Goal: Task Accomplishment & Management: Manage account settings

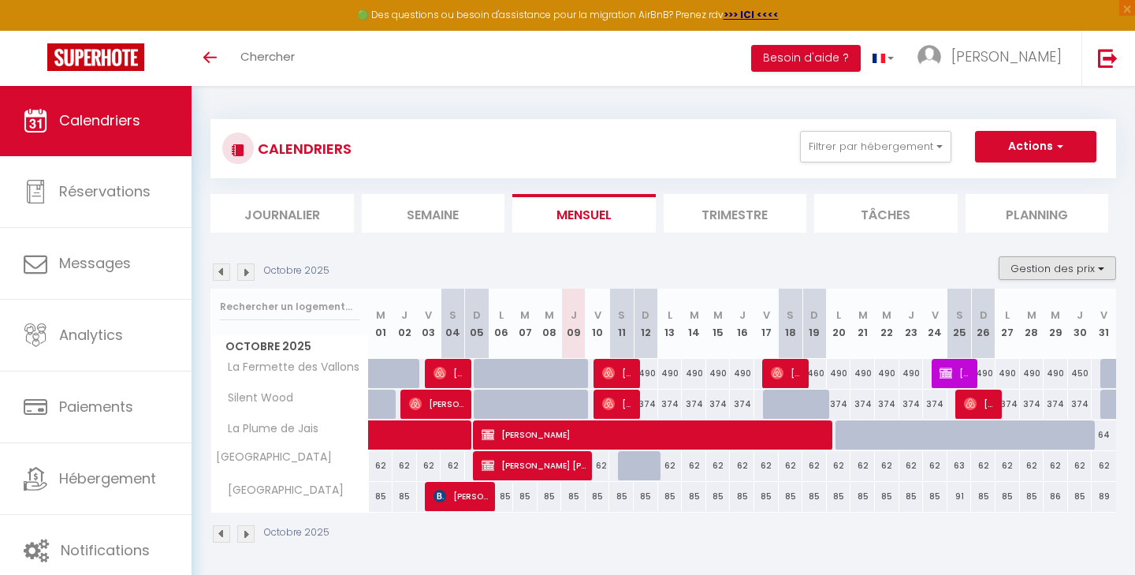
click at [1036, 270] on button "Gestion des prix" at bounding box center [1057, 268] width 117 height 24
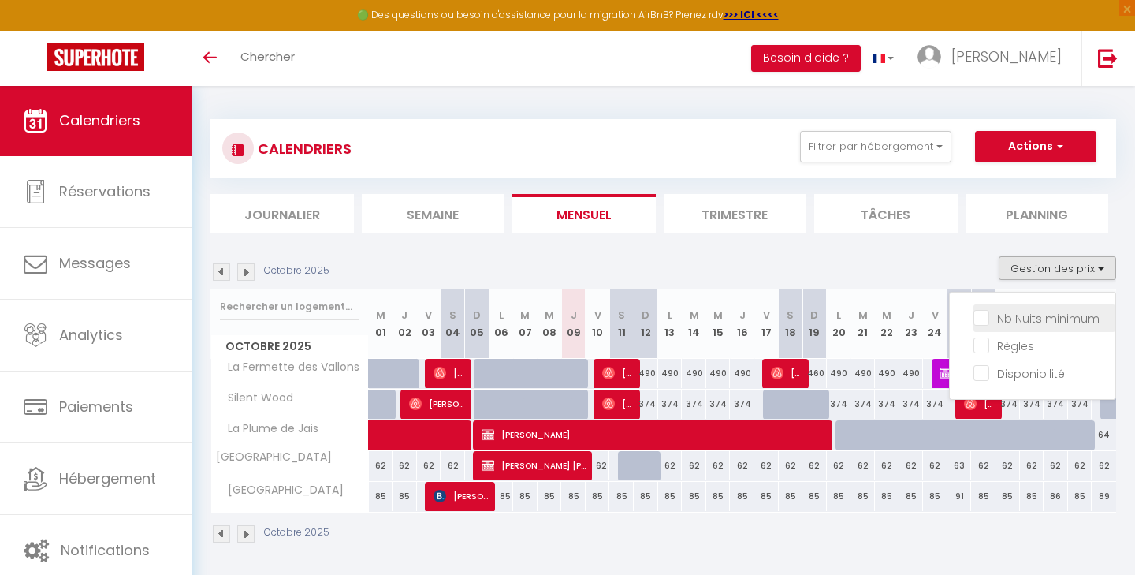
click at [1018, 315] on input "Nb Nuits minimum" at bounding box center [1044, 317] width 142 height 16
checkbox input "true"
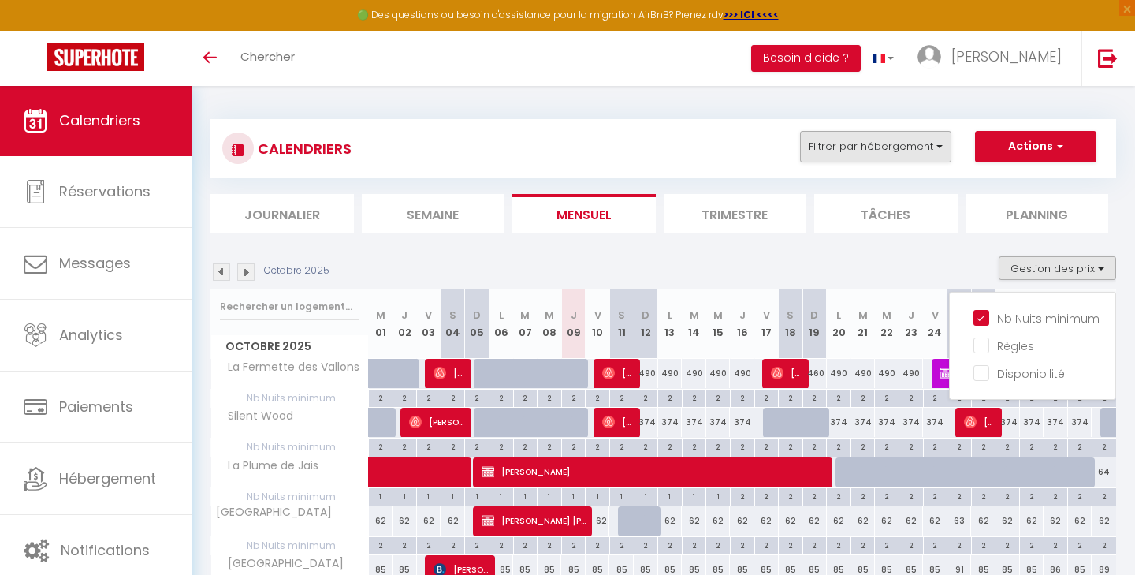
click at [865, 151] on button "Filtrer par hébergement" at bounding box center [875, 147] width 151 height 32
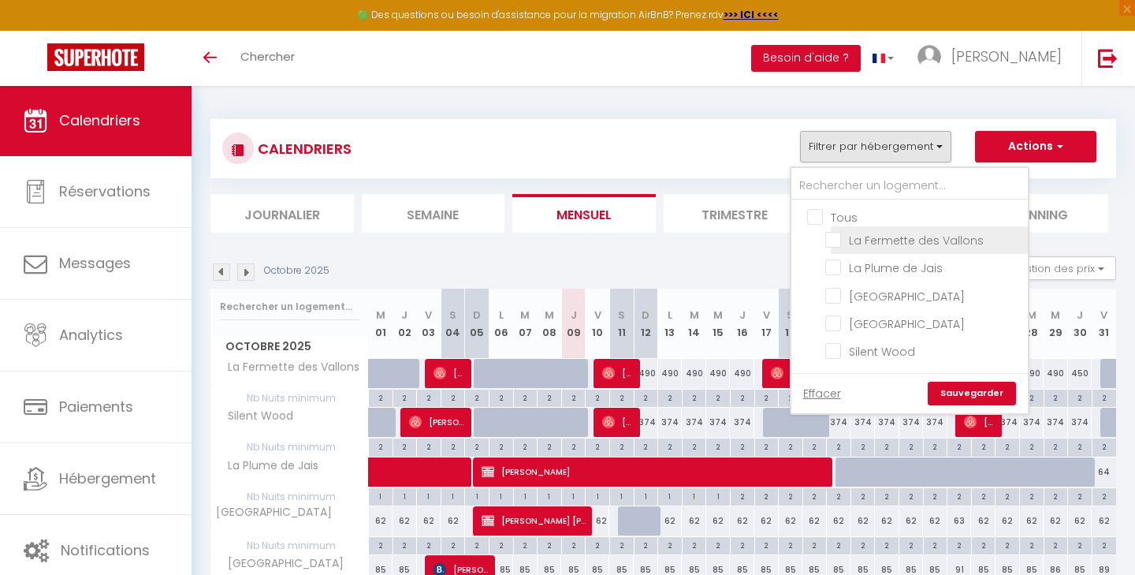
click at [838, 235] on input "La Fermette des Vallons" at bounding box center [923, 239] width 197 height 16
checkbox input "true"
checkbox input "false"
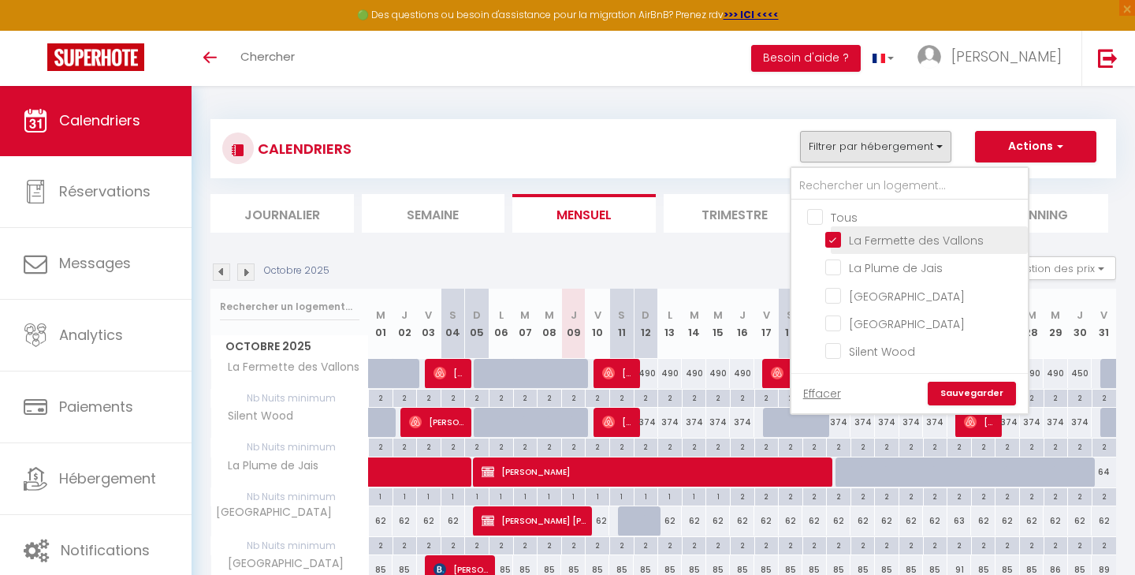
checkbox input "false"
click at [965, 389] on link "Sauvegarder" at bounding box center [972, 393] width 88 height 24
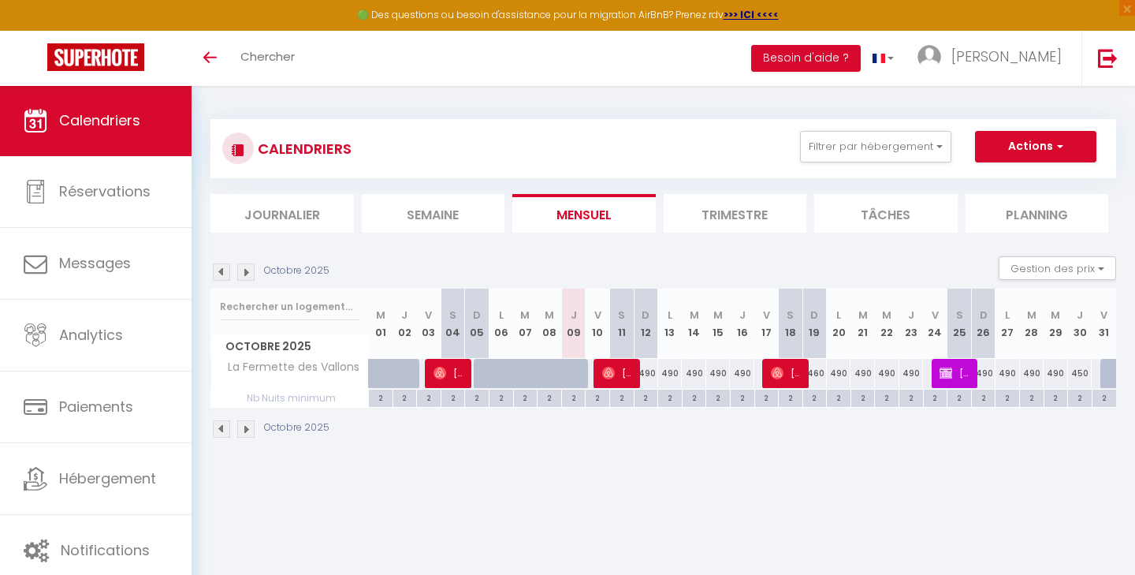
click at [714, 205] on li "Trimestre" at bounding box center [735, 213] width 143 height 39
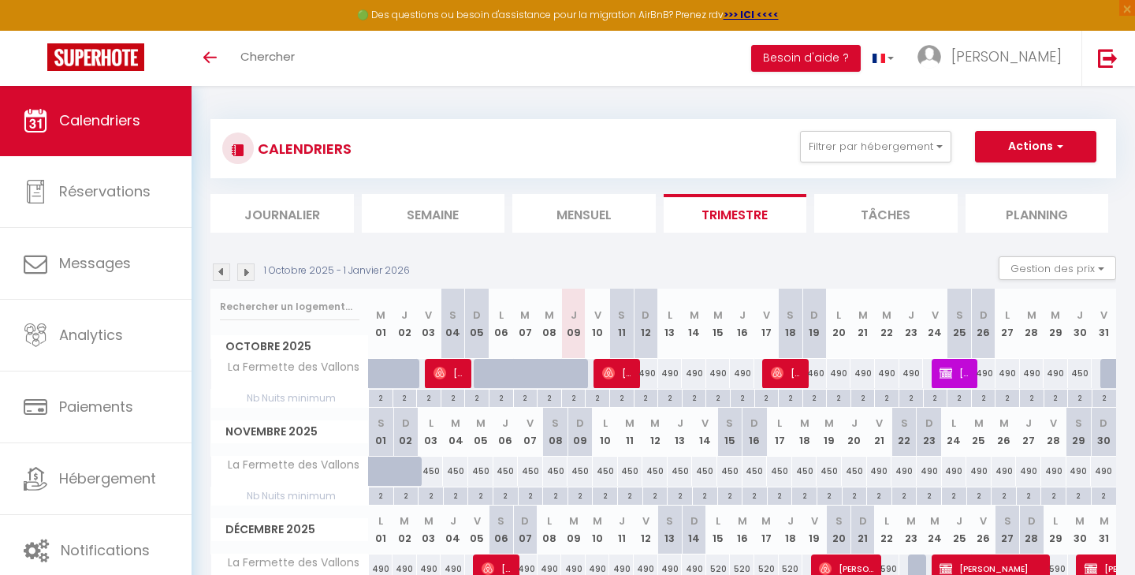
click at [248, 269] on img at bounding box center [245, 271] width 17 height 17
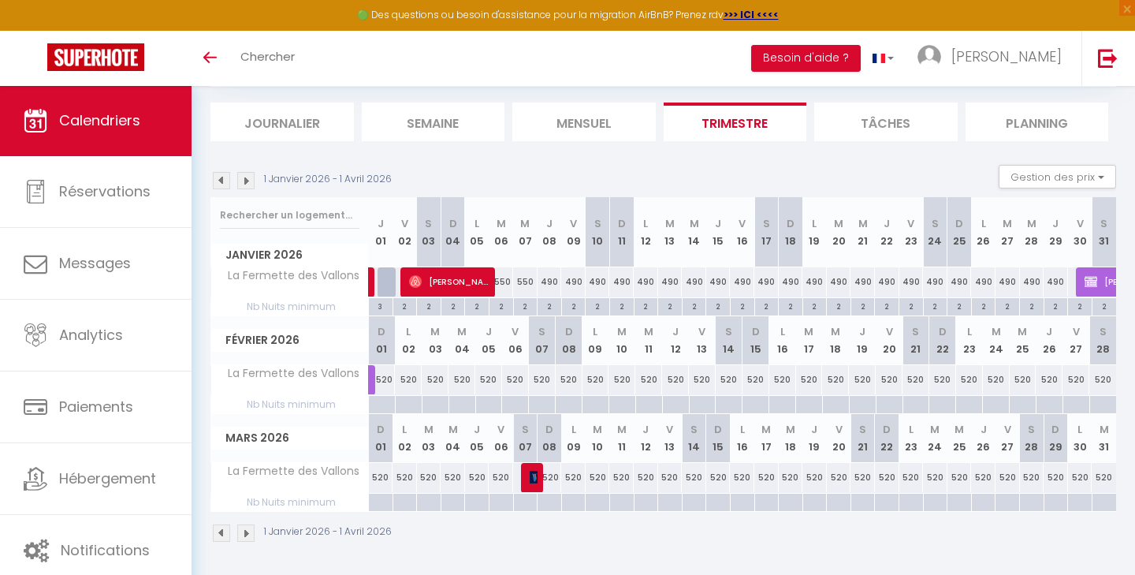
scroll to position [91, 0]
click at [382, 402] on div at bounding box center [381, 405] width 27 height 18
type input "Dim 01 Février 2026"
type input "Lun 02 Février 2026"
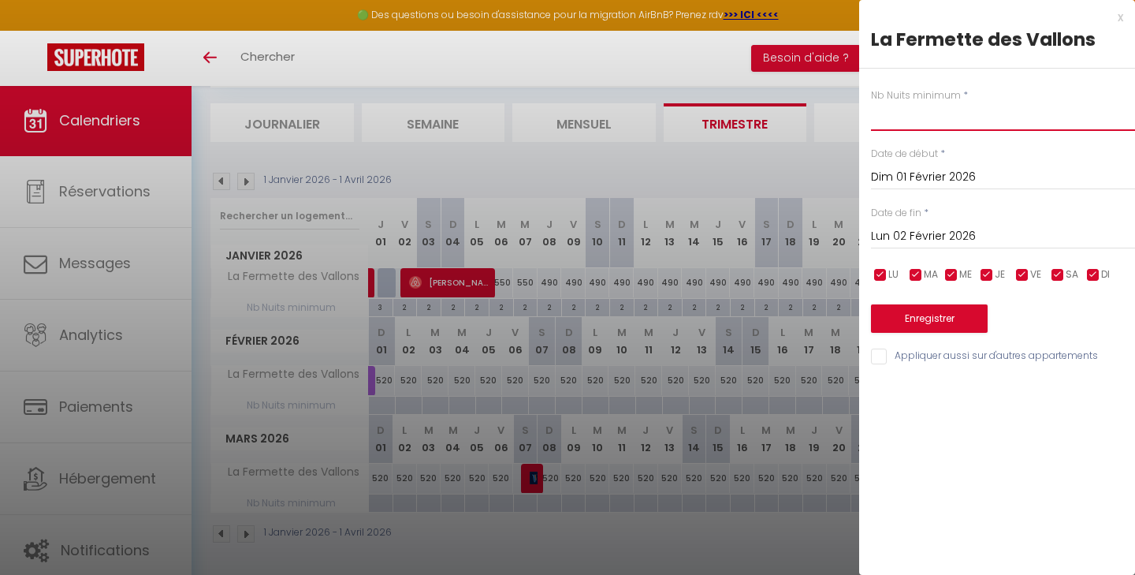
click at [913, 123] on input "text" at bounding box center [1003, 116] width 264 height 28
type input "2"
click at [943, 231] on input "Lun 02 Février 2026" at bounding box center [1003, 236] width 264 height 20
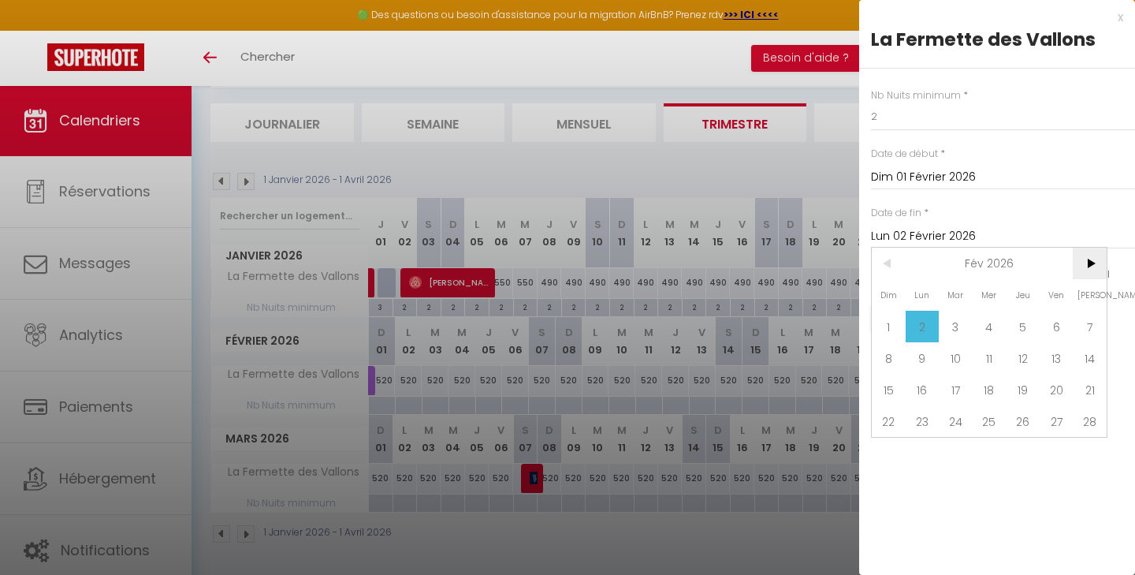
click at [1095, 266] on span ">" at bounding box center [1090, 263] width 34 height 32
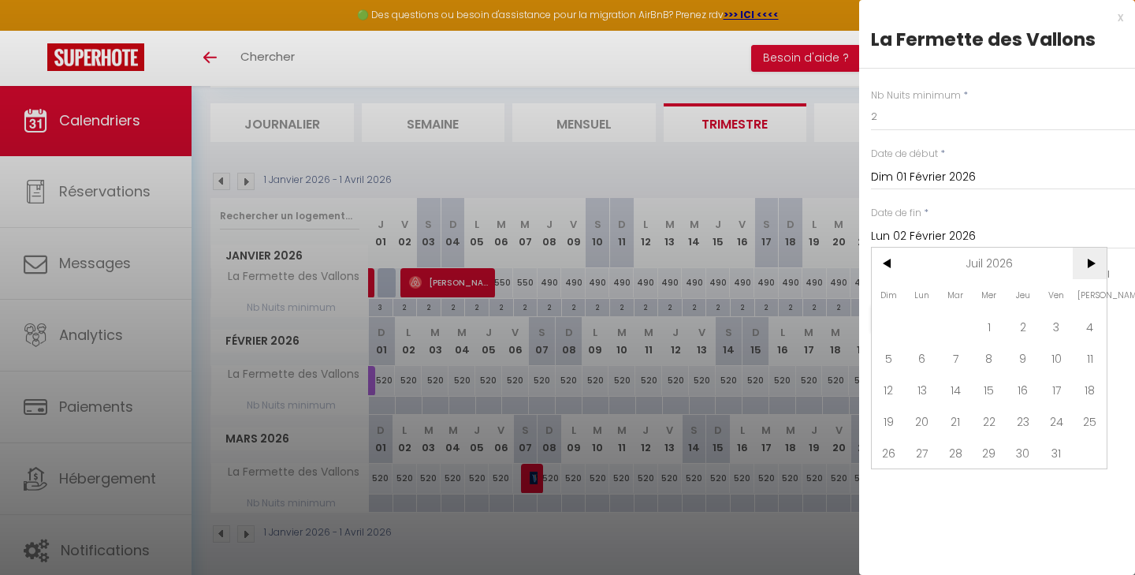
click at [1095, 266] on span ">" at bounding box center [1090, 263] width 34 height 32
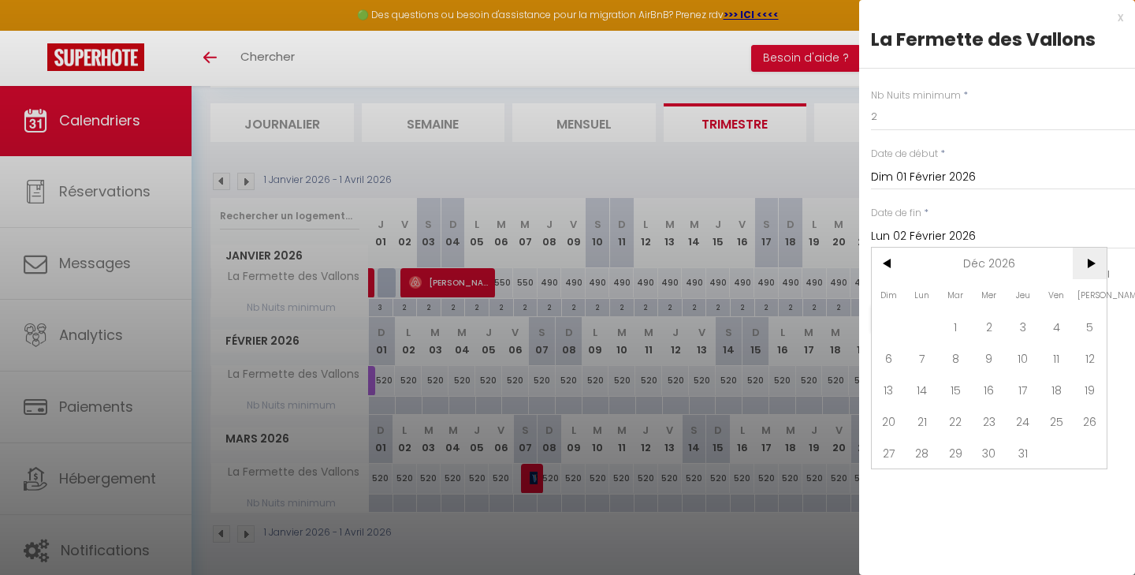
click at [1095, 266] on span ">" at bounding box center [1090, 263] width 34 height 32
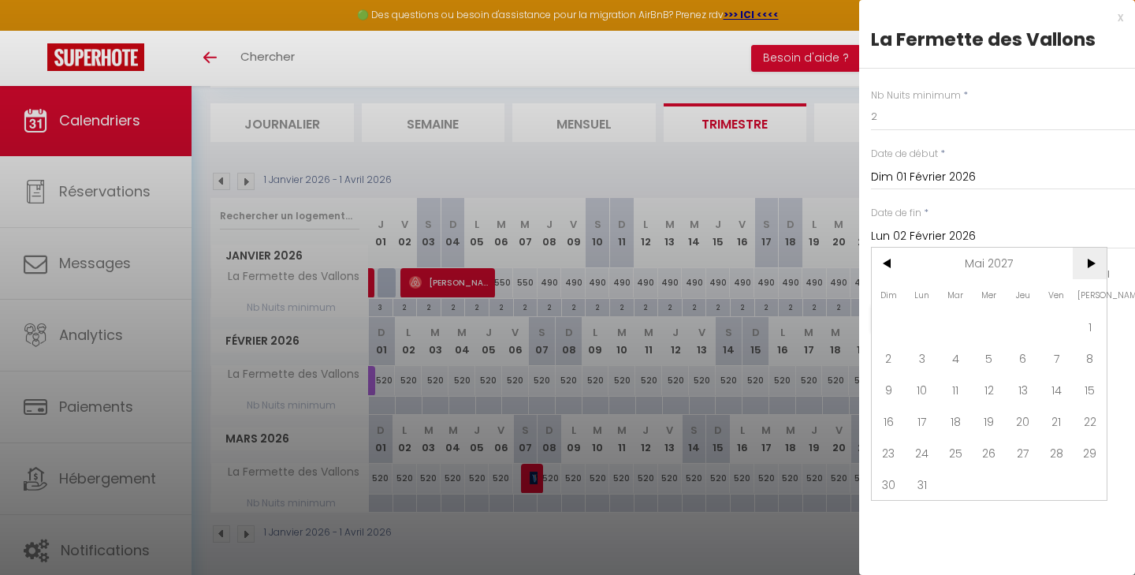
click at [1095, 266] on span ">" at bounding box center [1090, 263] width 34 height 32
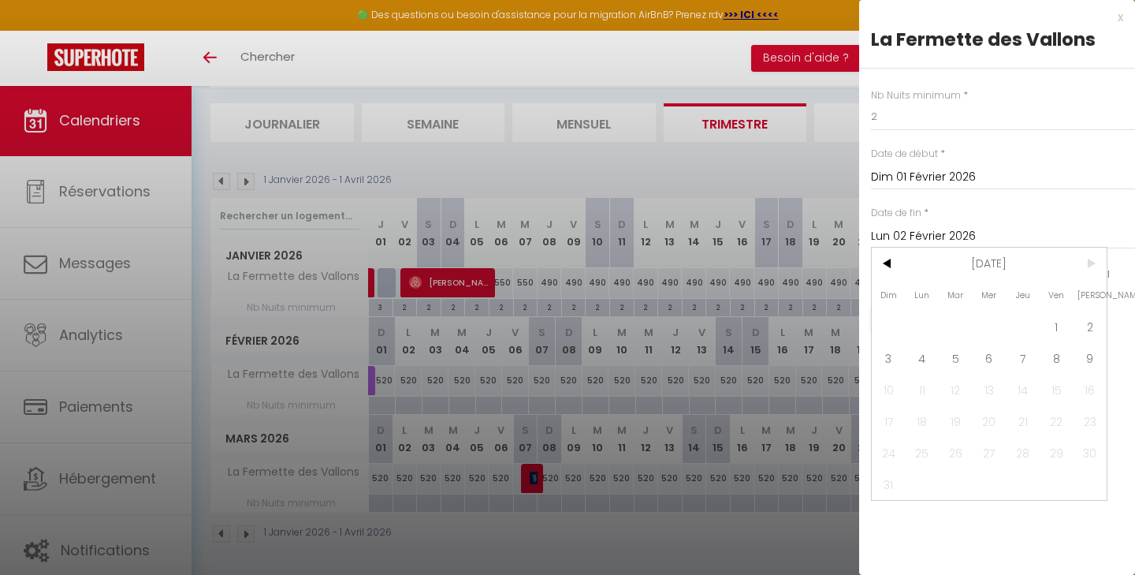
click at [1095, 266] on span ">" at bounding box center [1090, 263] width 34 height 32
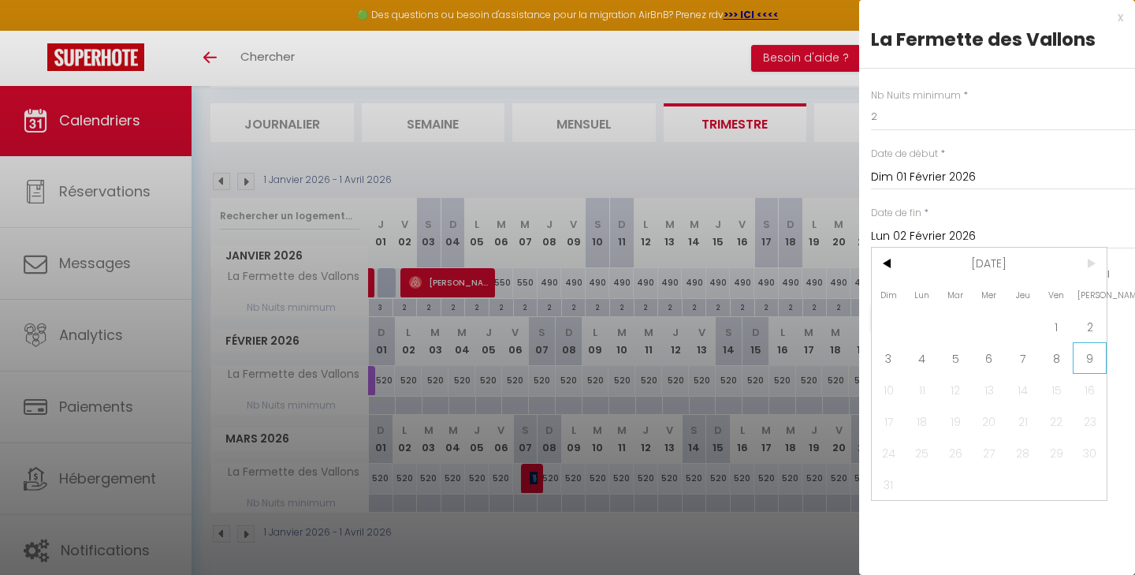
click at [1084, 363] on span "9" at bounding box center [1090, 358] width 34 height 32
type input "[PERSON_NAME] 09 Octobre 2027"
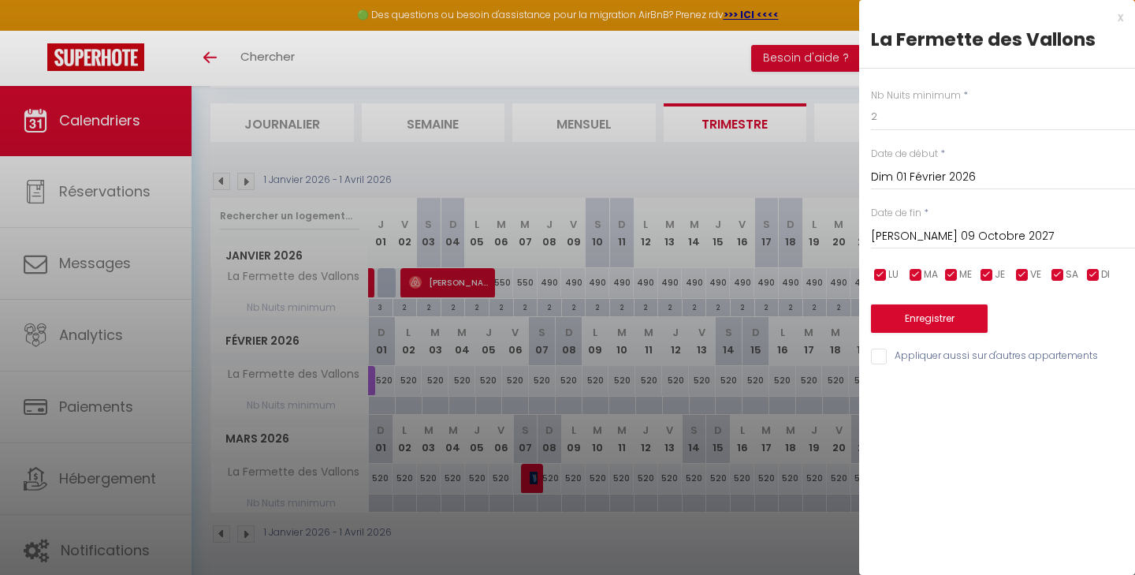
click at [925, 316] on button "Enregistrer" at bounding box center [929, 318] width 117 height 28
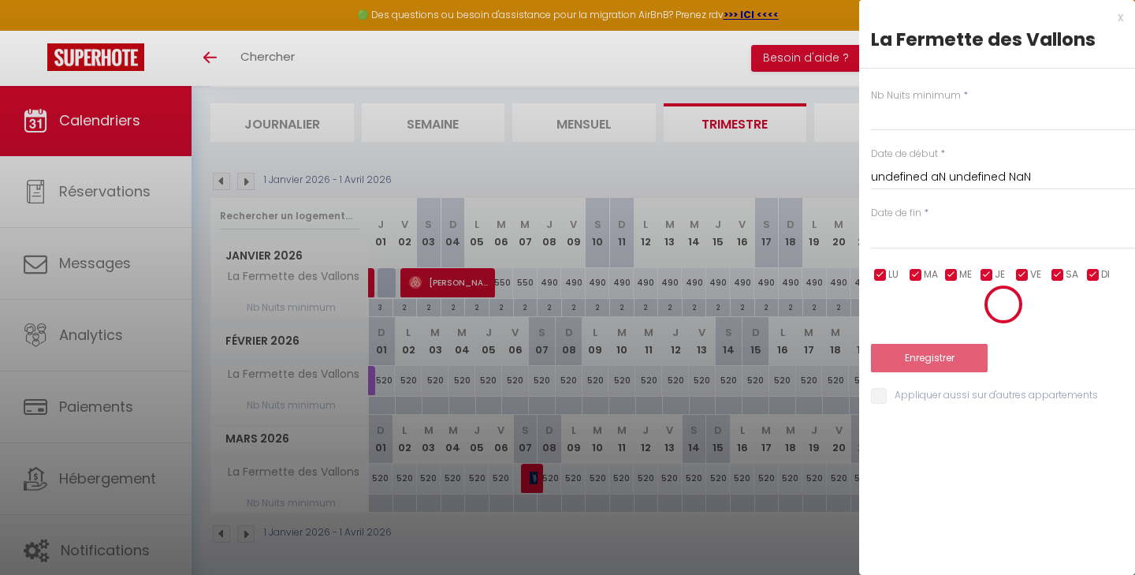
scroll to position [85, 0]
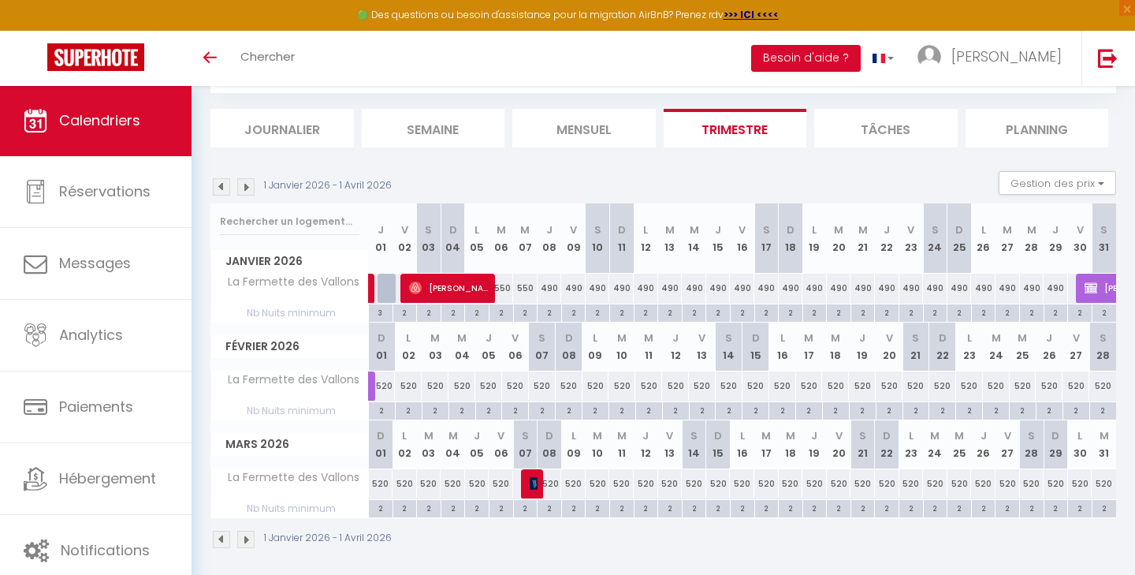
click at [248, 185] on img at bounding box center [245, 186] width 17 height 17
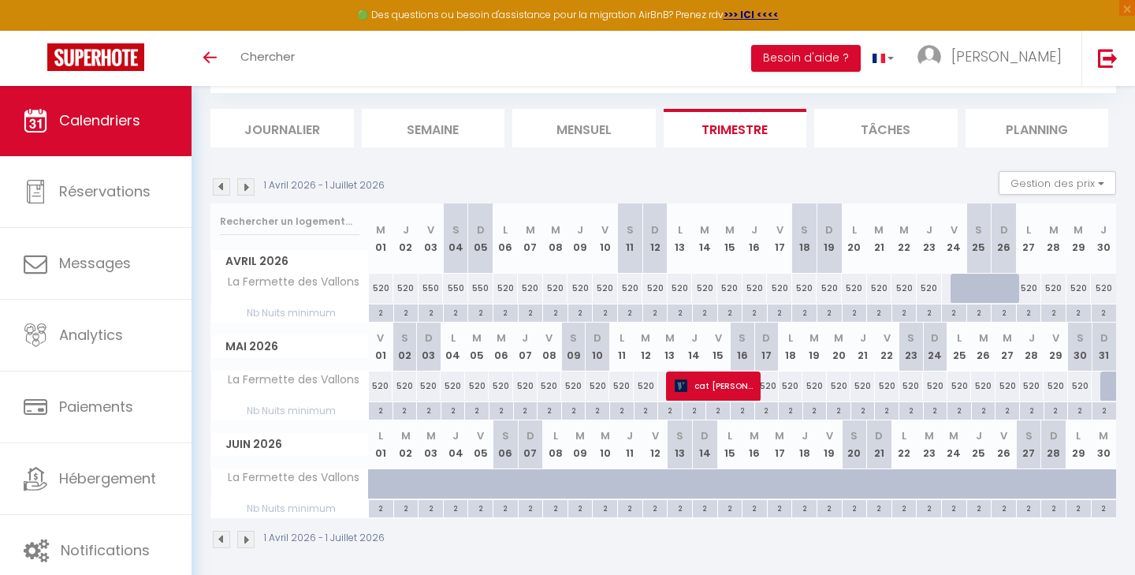
click at [410, 308] on div "2" at bounding box center [406, 311] width 24 height 15
type input "2"
type input "Jeu 02 Avril 2026"
type input "Ven 03 Avril 2026"
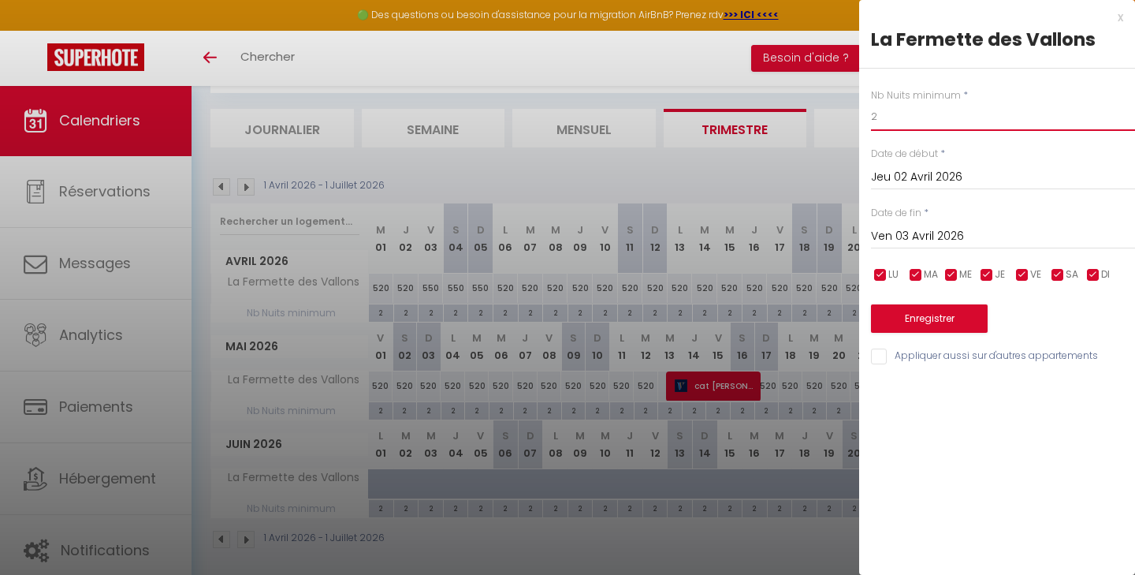
click at [885, 115] on input "2" at bounding box center [1003, 116] width 264 height 28
type input "4"
click at [909, 308] on button "Enregistrer" at bounding box center [929, 318] width 117 height 28
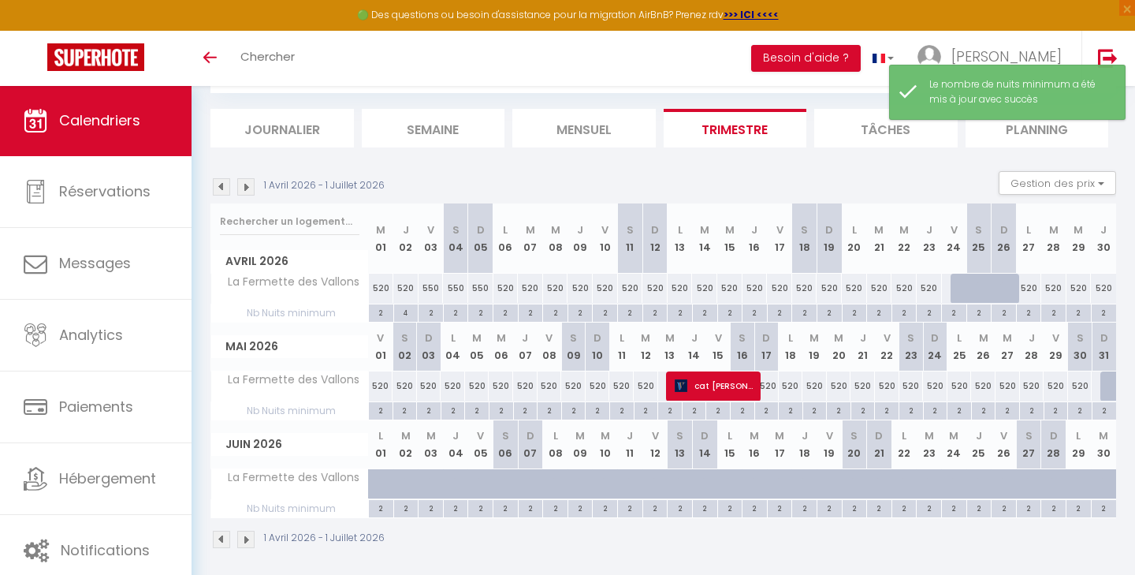
click at [430, 312] on div "2" at bounding box center [430, 311] width 24 height 15
type input "2"
type input "Ven 03 Avril 2026"
type input "[PERSON_NAME] 04 Avril 2026"
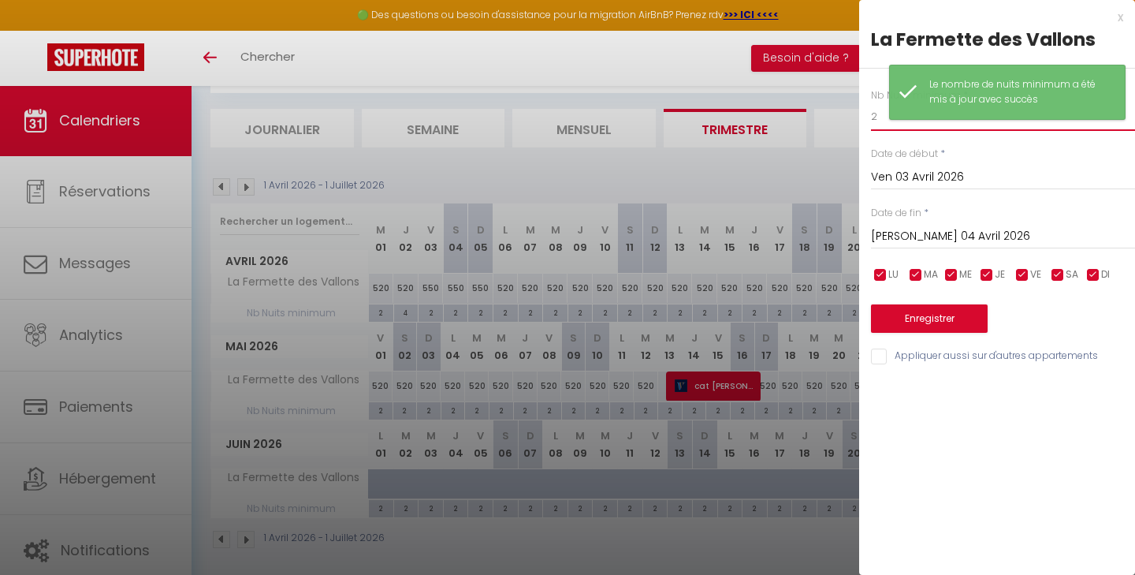
click at [880, 119] on input "2" at bounding box center [1003, 116] width 264 height 28
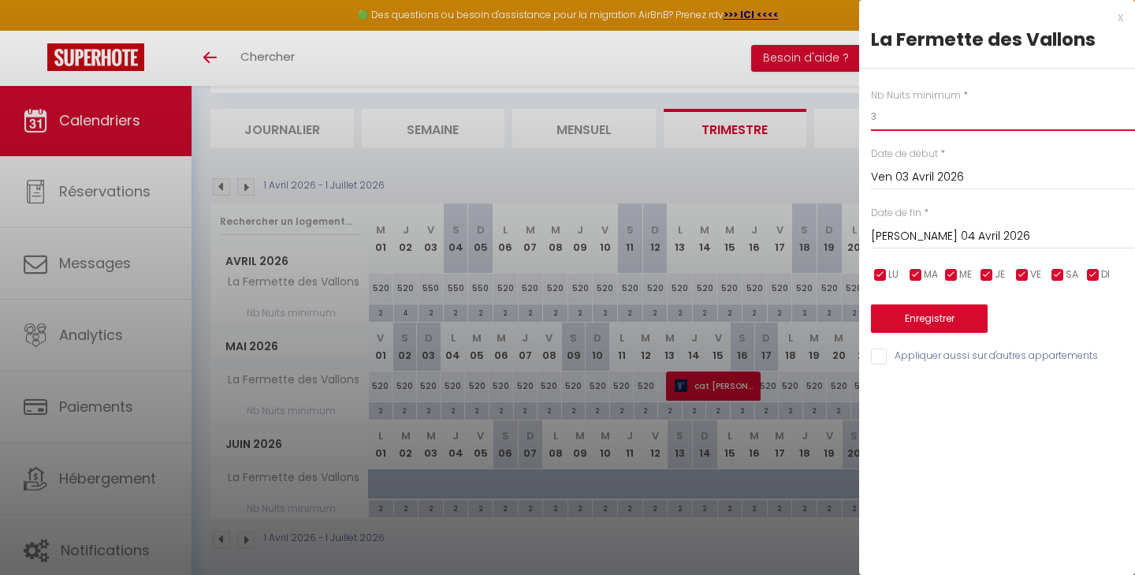
type input "3"
click at [911, 311] on button "Enregistrer" at bounding box center [929, 318] width 117 height 28
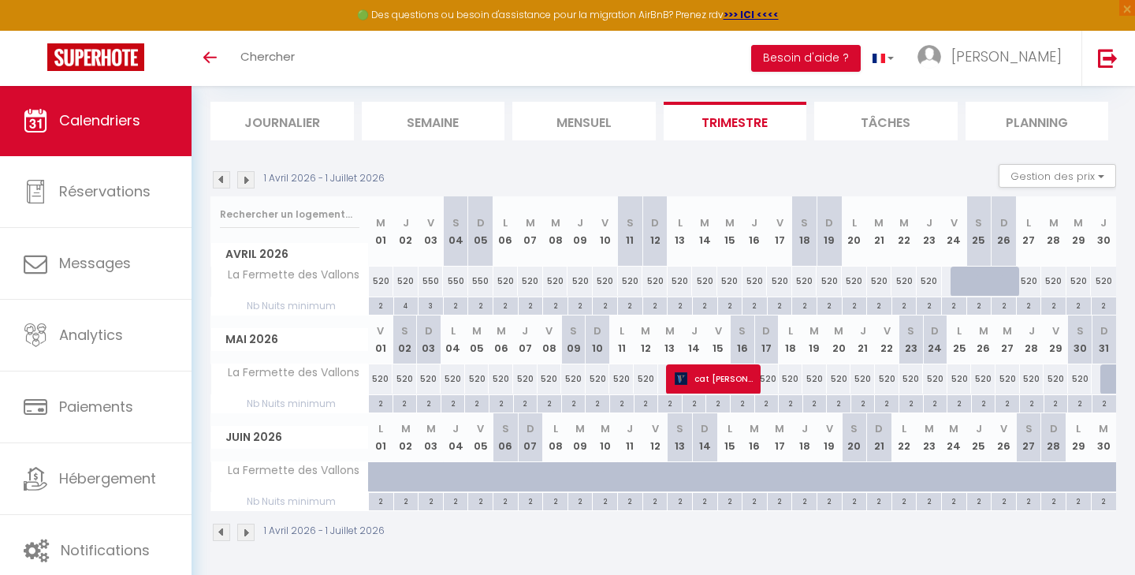
scroll to position [91, 0]
click at [250, 179] on img at bounding box center [245, 181] width 17 height 17
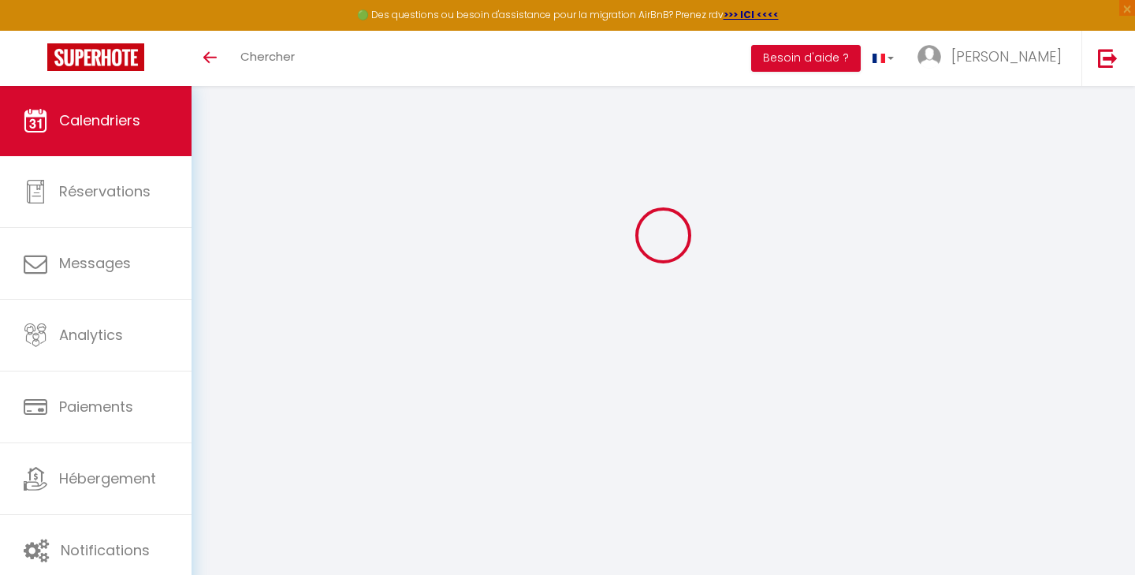
scroll to position [85, 0]
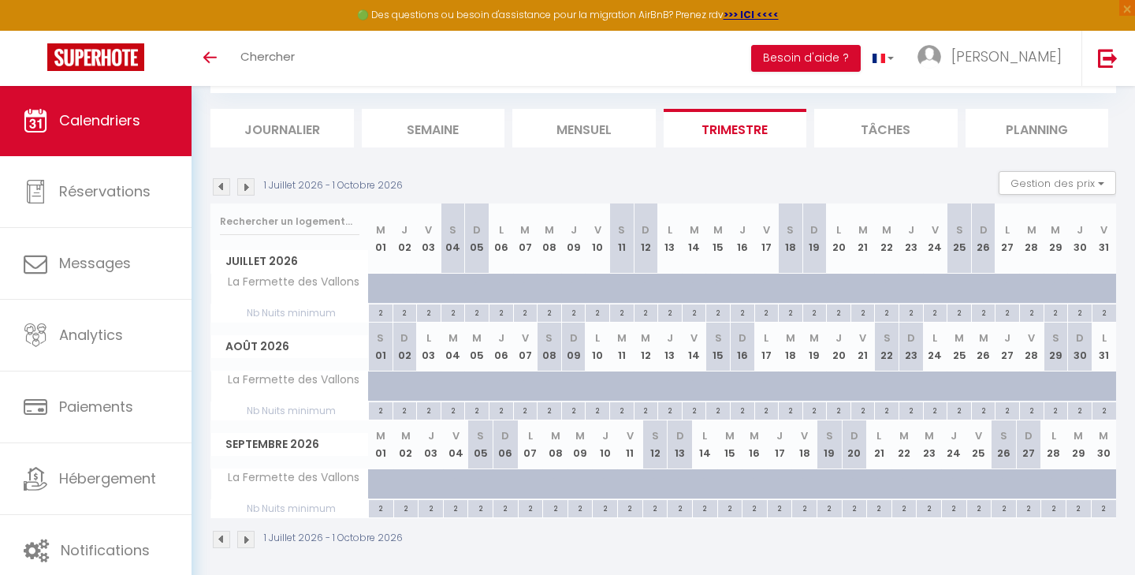
click at [220, 186] on img at bounding box center [221, 186] width 17 height 17
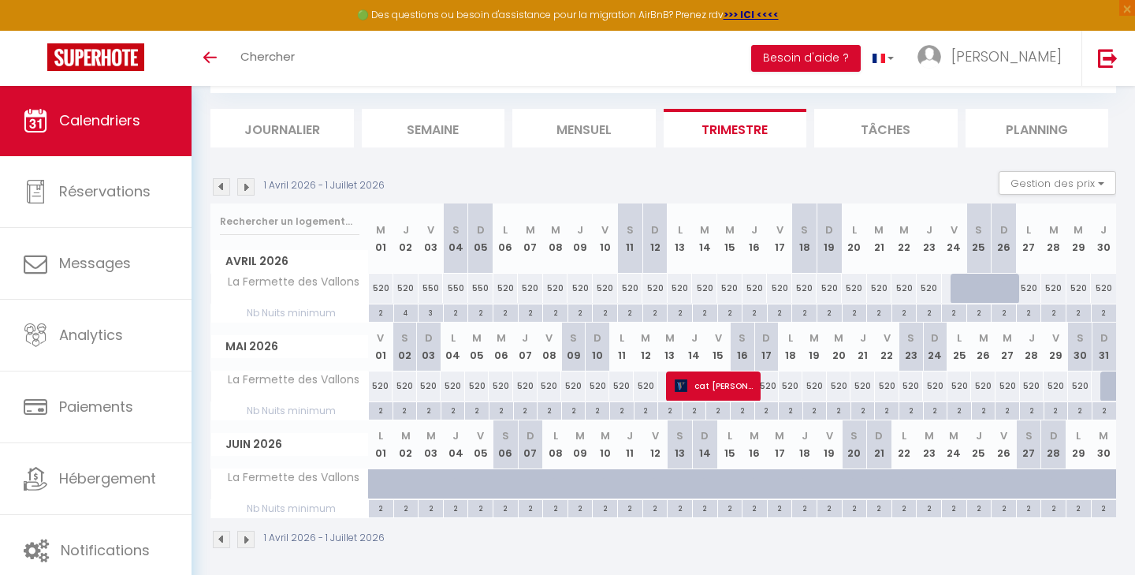
click at [220, 186] on img at bounding box center [221, 186] width 17 height 17
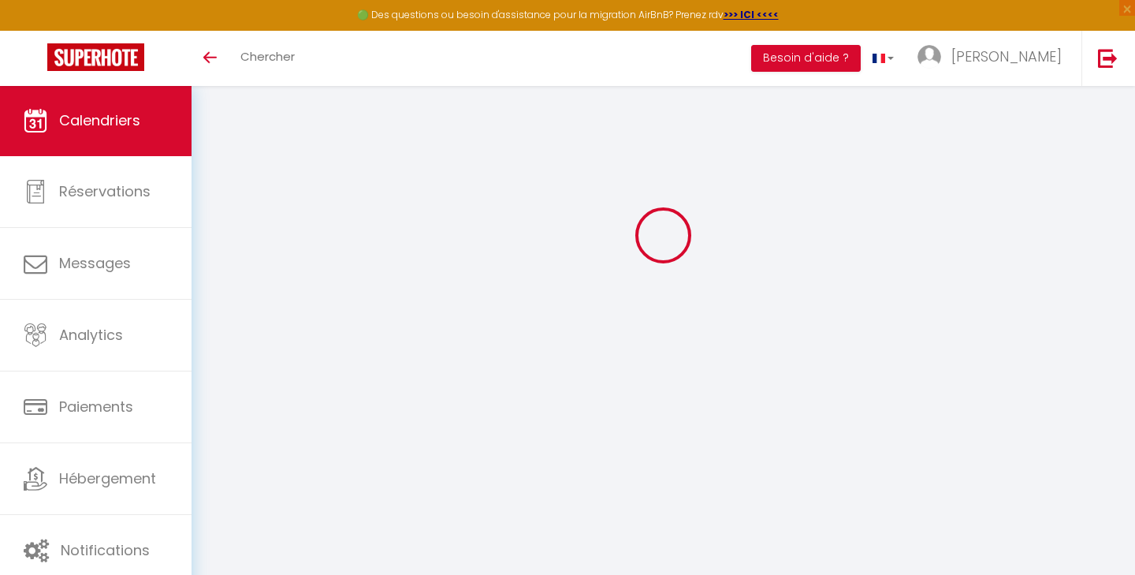
select select
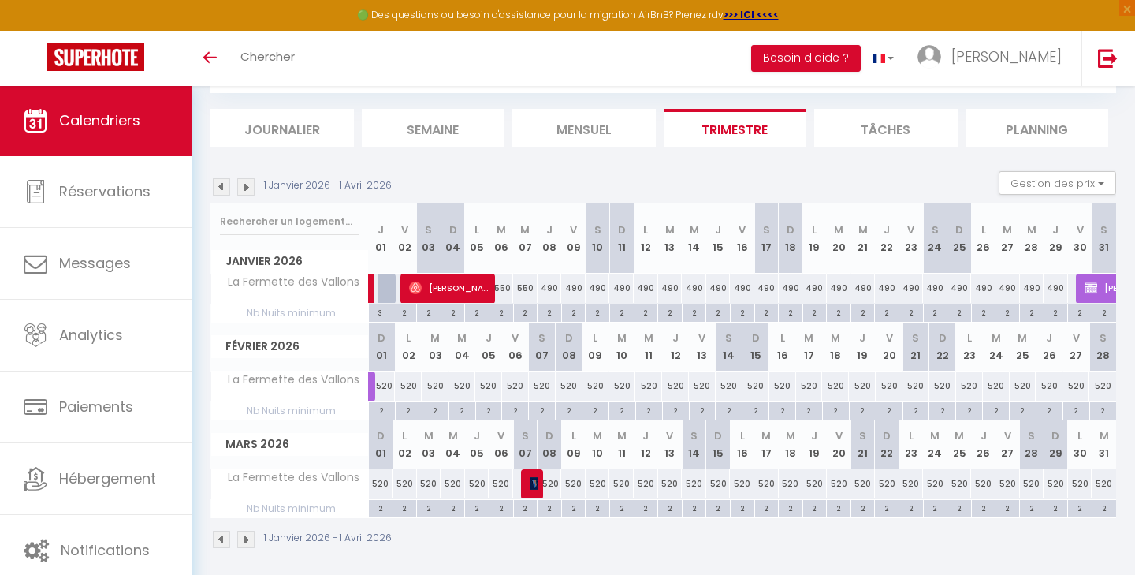
click at [533, 483] on img at bounding box center [536, 483] width 13 height 13
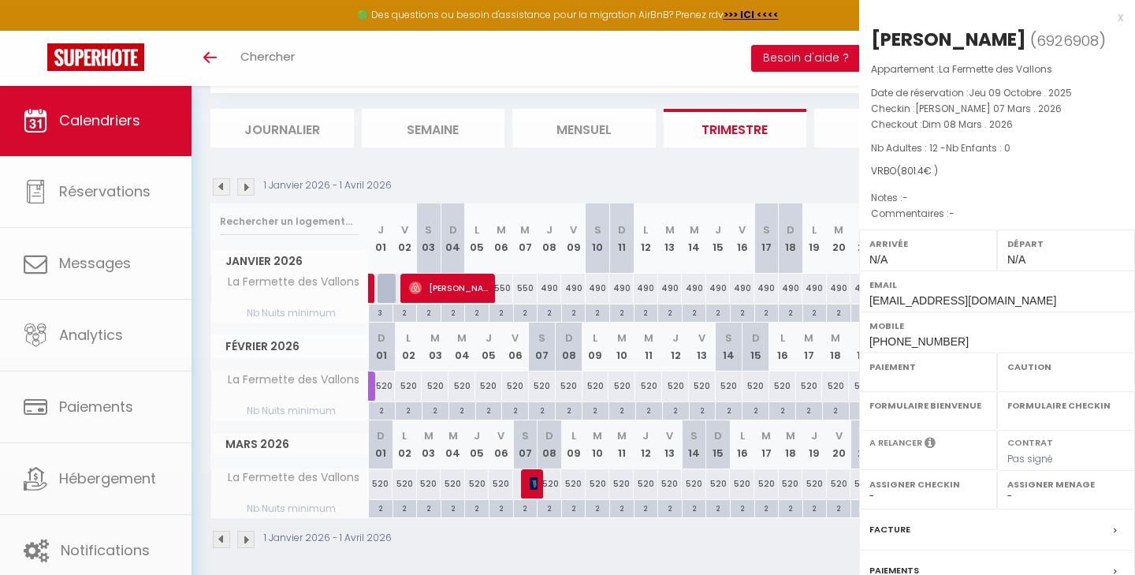
select select "KO"
select select "0"
select select "1"
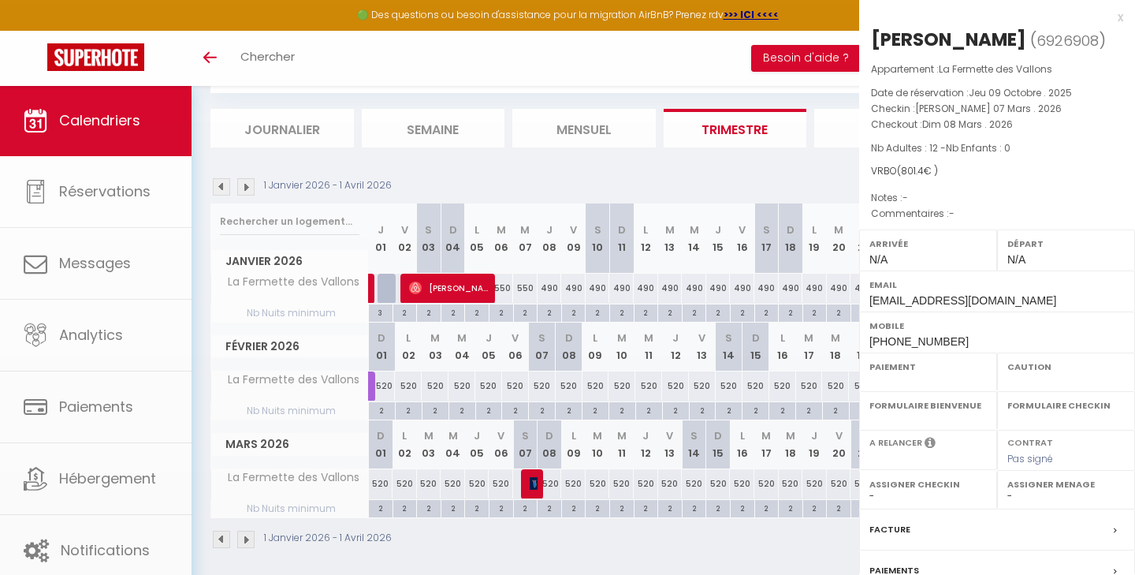
select select
select select "33530"
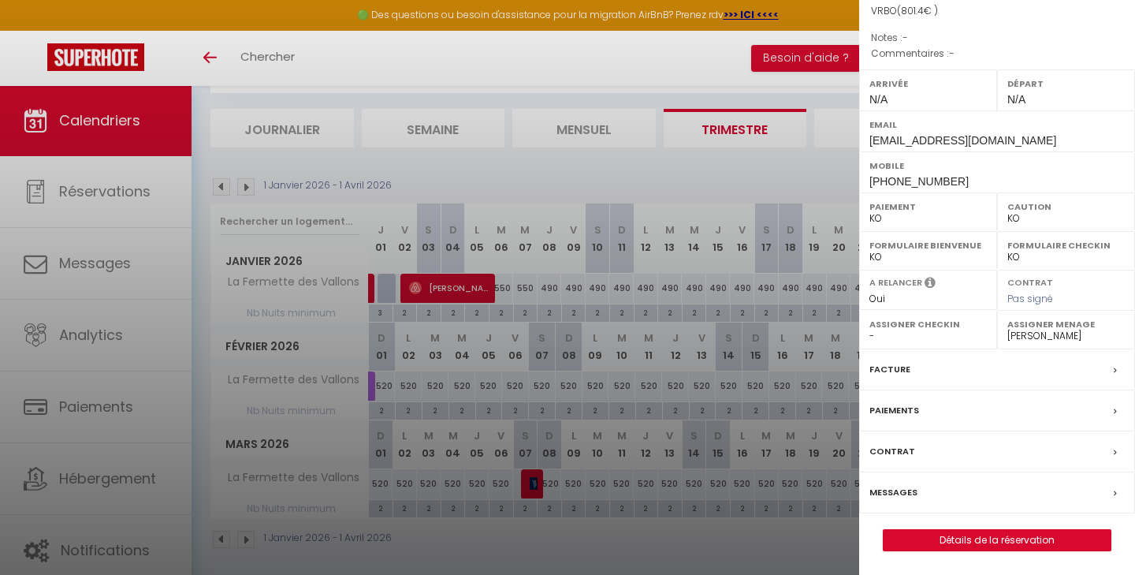
scroll to position [180, 0]
click at [898, 492] on label "Messages" at bounding box center [893, 492] width 48 height 17
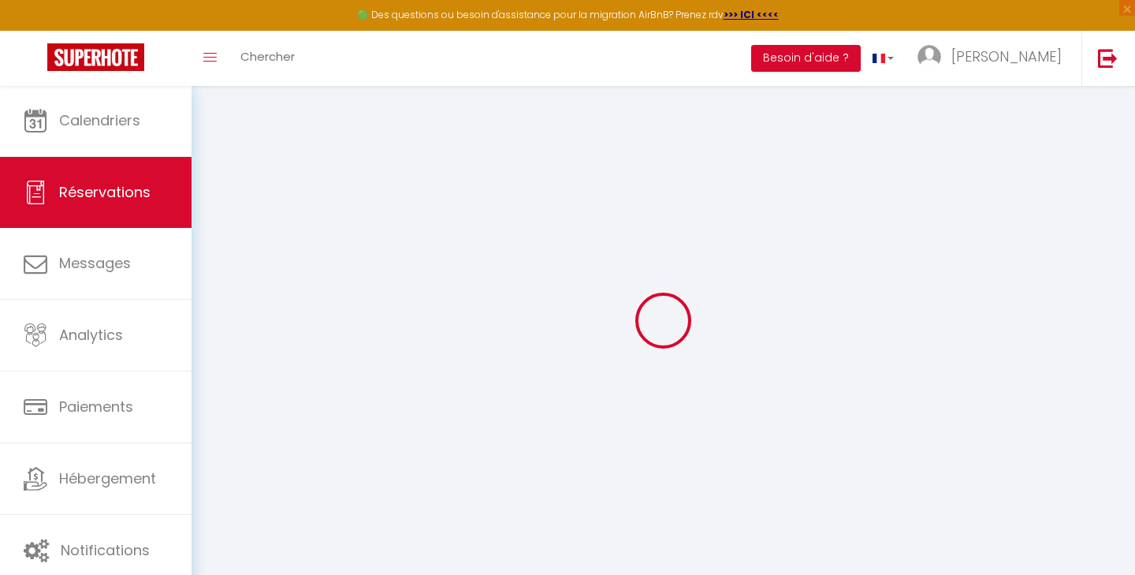
select select
checkbox input "false"
select select
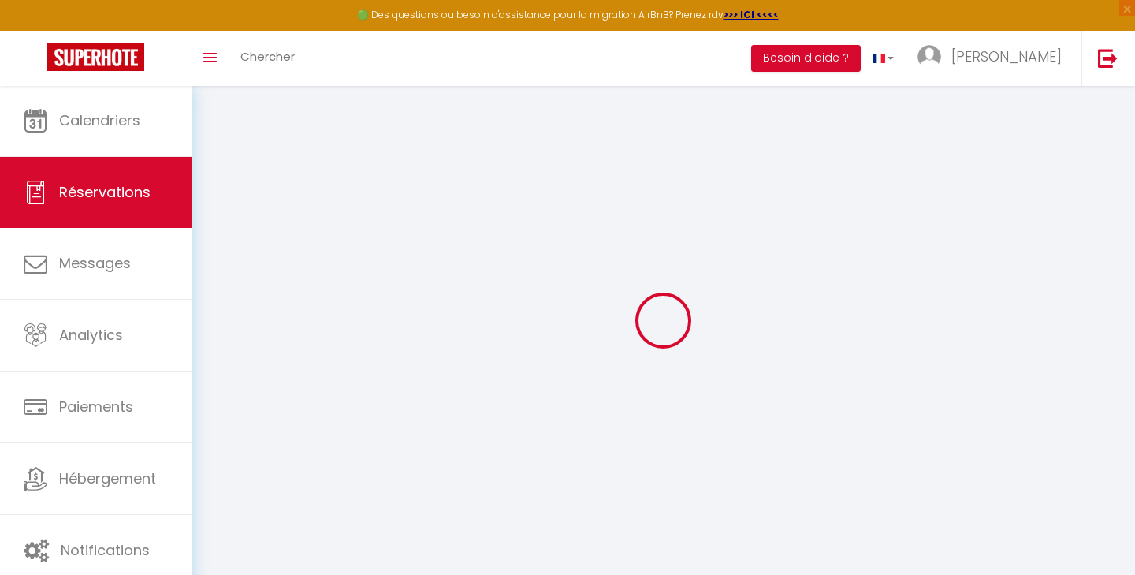
checkbox input "false"
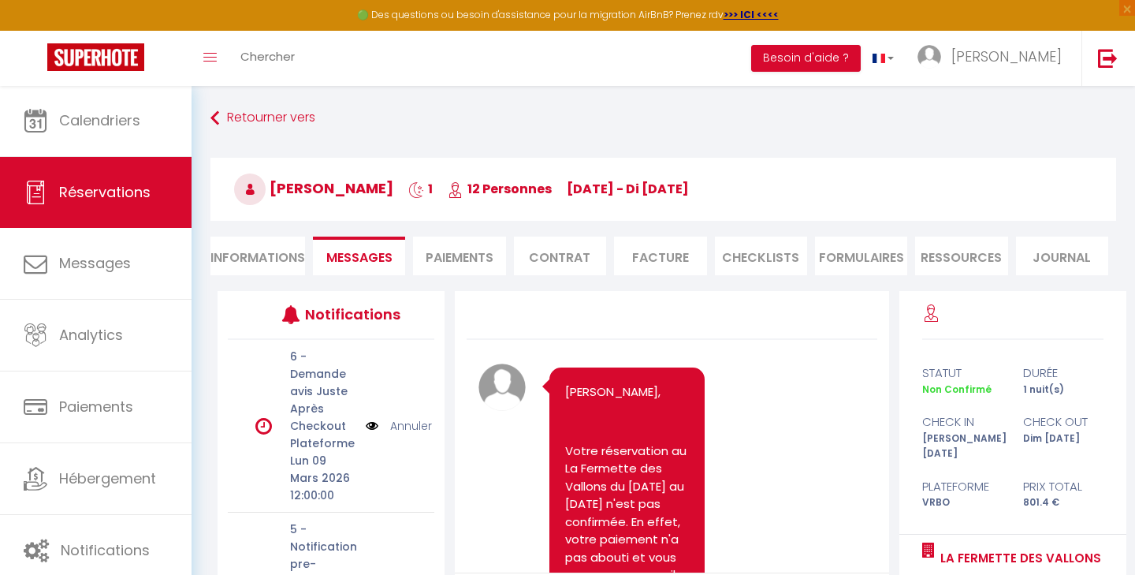
scroll to position [772, 0]
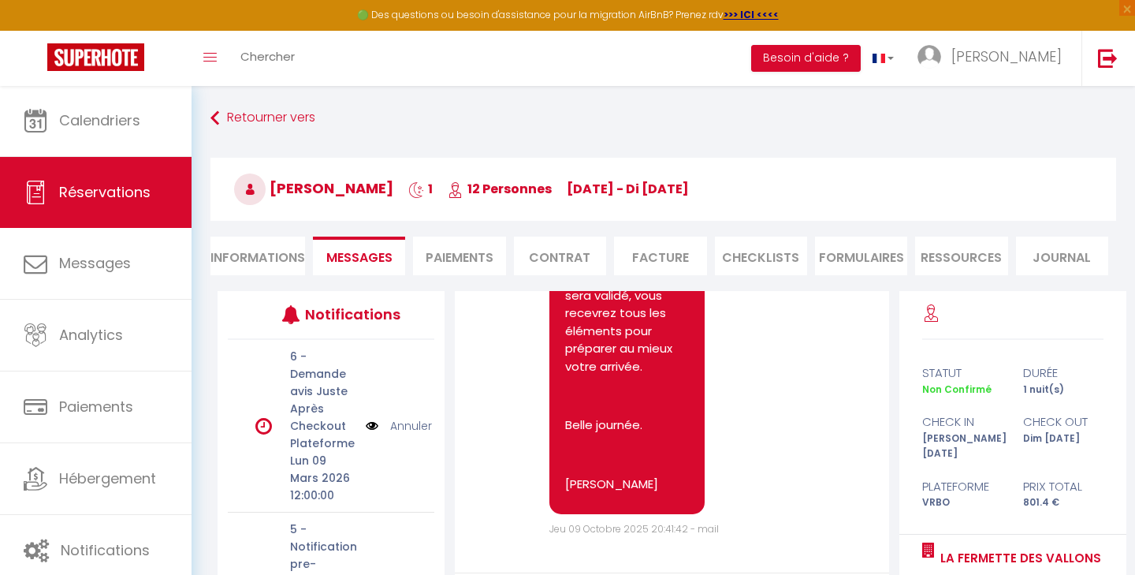
click at [366, 248] on span "Messages" at bounding box center [359, 257] width 66 height 18
click at [258, 256] on li "Informations" at bounding box center [257, 255] width 95 height 39
select select
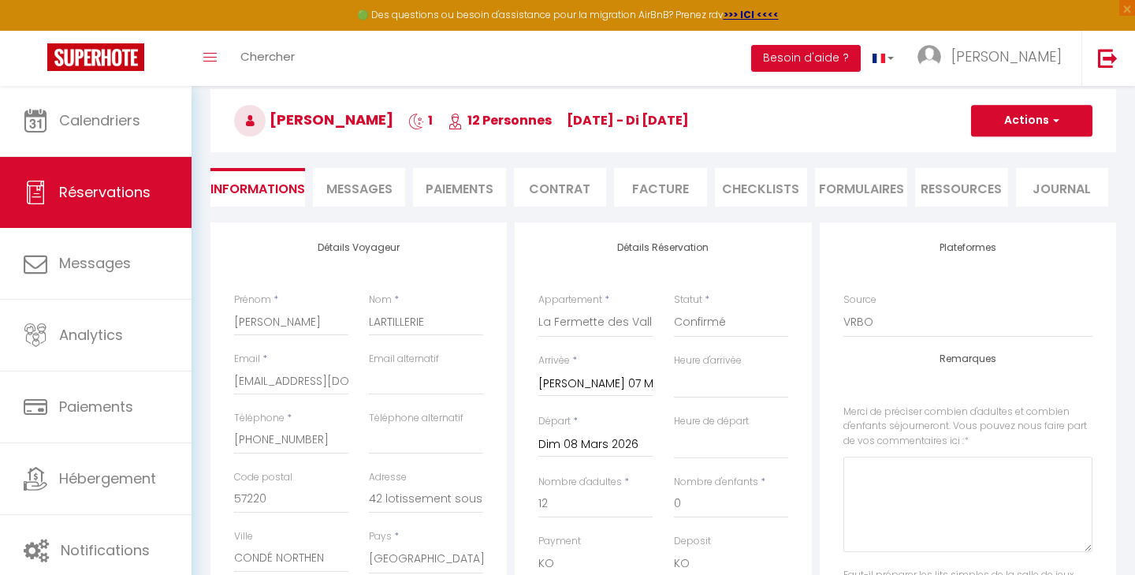
scroll to position [68, 0]
select select
checkbox input "false"
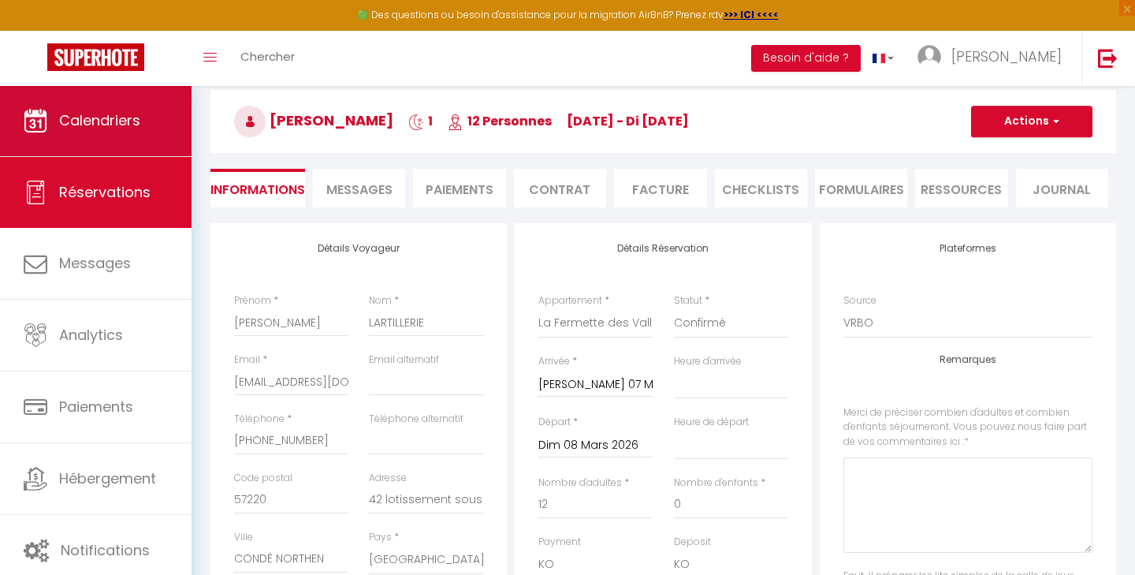
click at [96, 126] on span "Calendriers" at bounding box center [99, 120] width 81 height 20
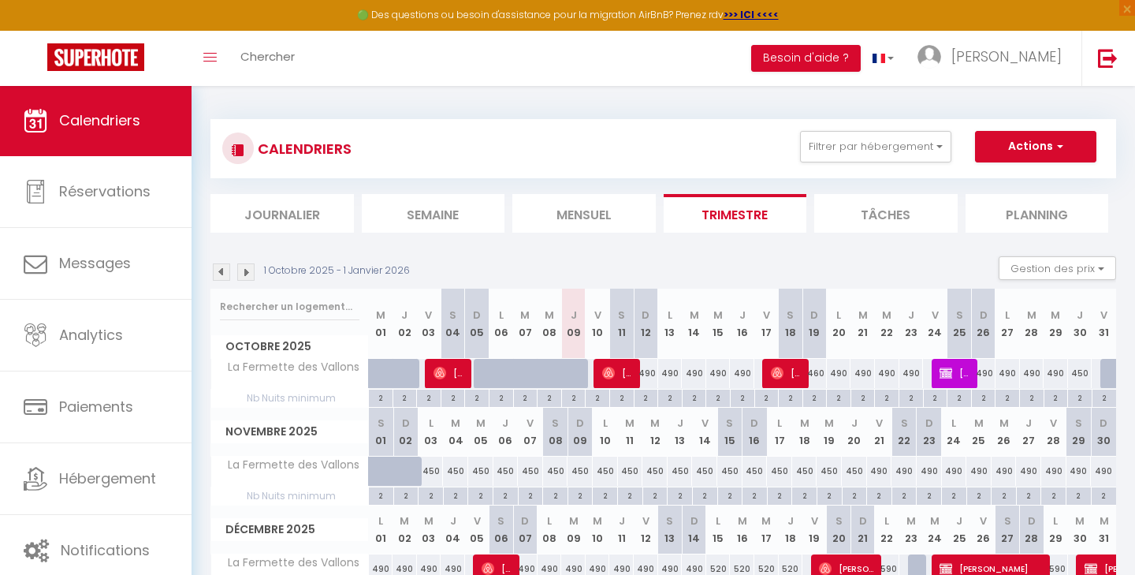
click at [250, 274] on img at bounding box center [245, 271] width 17 height 17
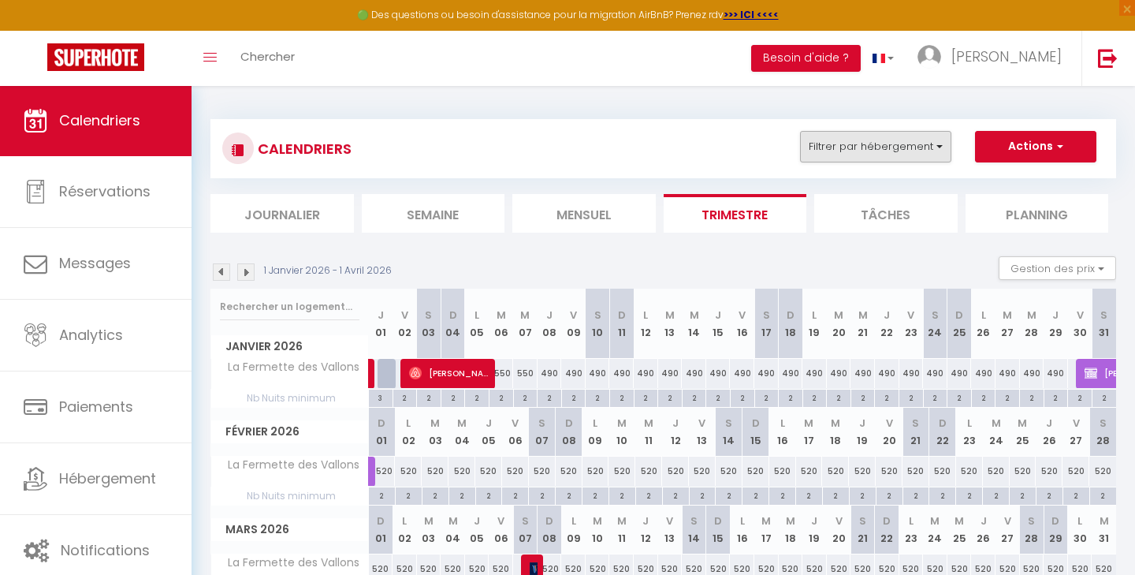
click at [891, 151] on button "Filtrer par hébergement" at bounding box center [875, 147] width 151 height 32
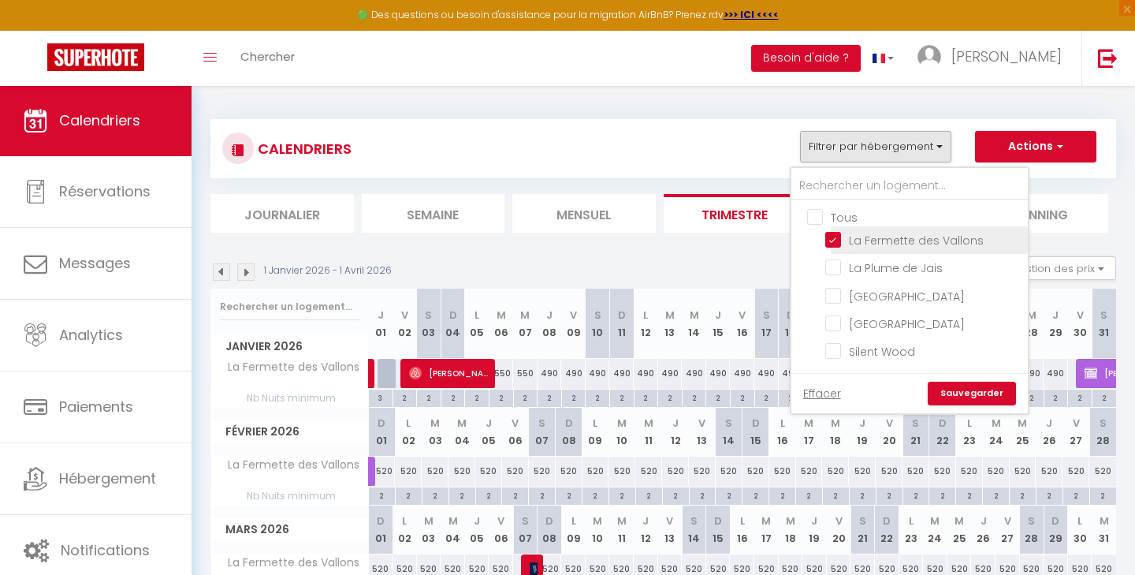
click at [829, 232] on input "La Fermette des Vallons" at bounding box center [923, 239] width 197 height 16
checkbox input "false"
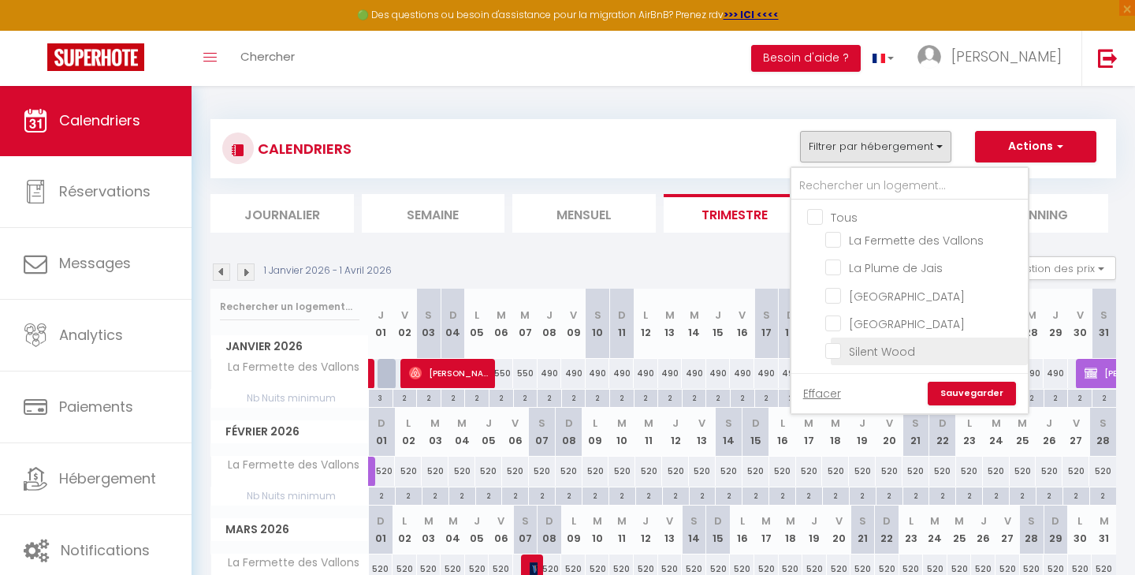
click at [832, 353] on input "Silent Wood" at bounding box center [923, 350] width 197 height 16
checkbox input "true"
checkbox input "false"
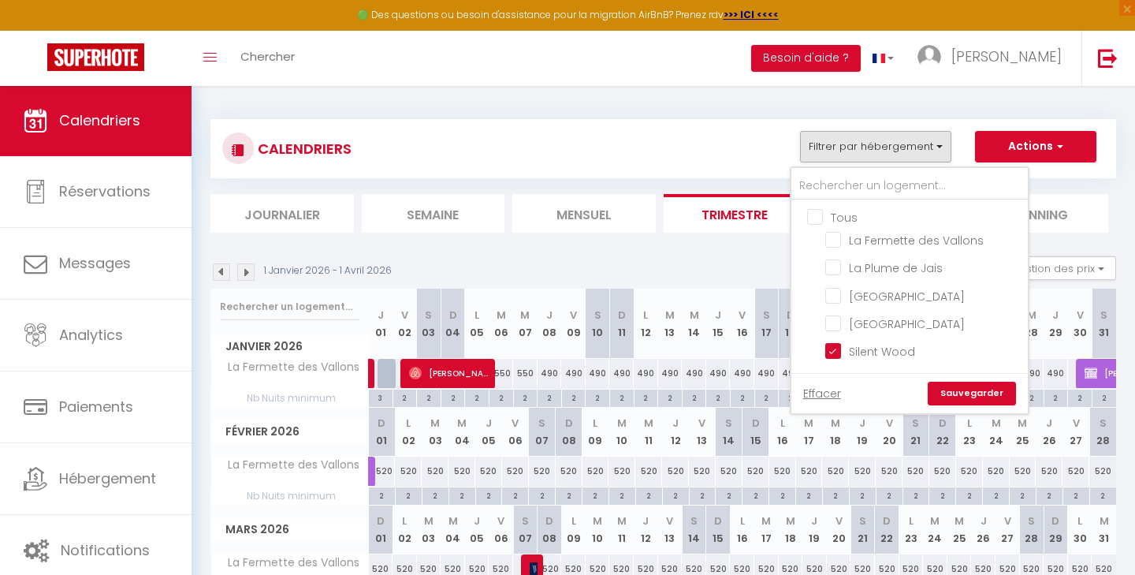
click at [985, 385] on link "Sauvegarder" at bounding box center [972, 393] width 88 height 24
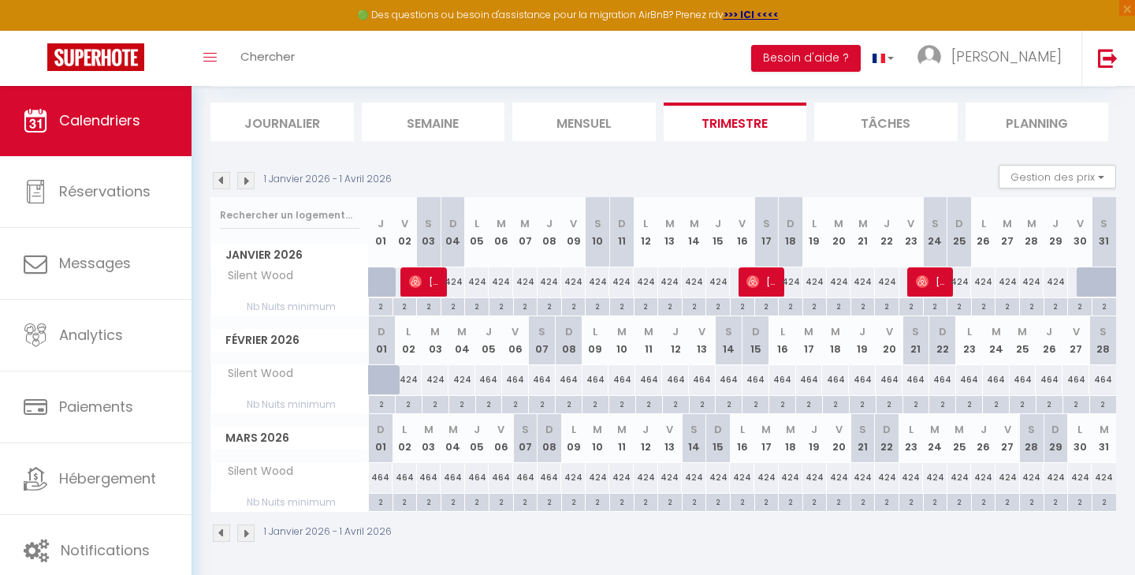
scroll to position [91, 0]
click at [249, 173] on img at bounding box center [245, 181] width 17 height 17
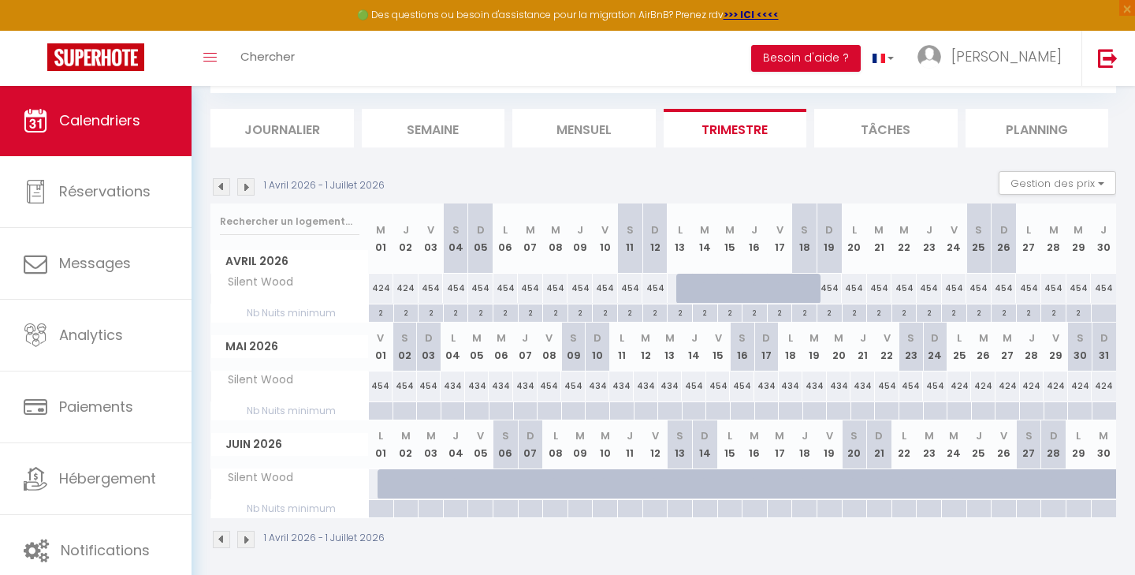
click at [1099, 308] on div at bounding box center [1103, 313] width 25 height 18
type input "Jeu 30 Avril 2026"
type input "Ven 01 Mai 2026"
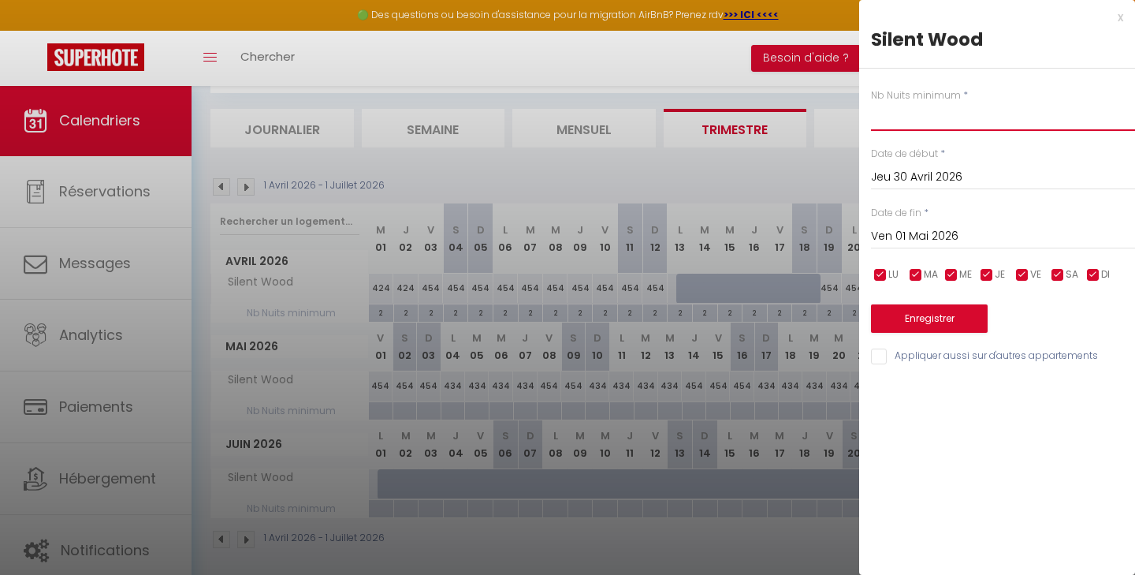
click at [928, 122] on input "text" at bounding box center [1003, 116] width 264 height 28
type input "2"
click at [905, 230] on input "Ven 01 Mai 2026" at bounding box center [1003, 236] width 264 height 20
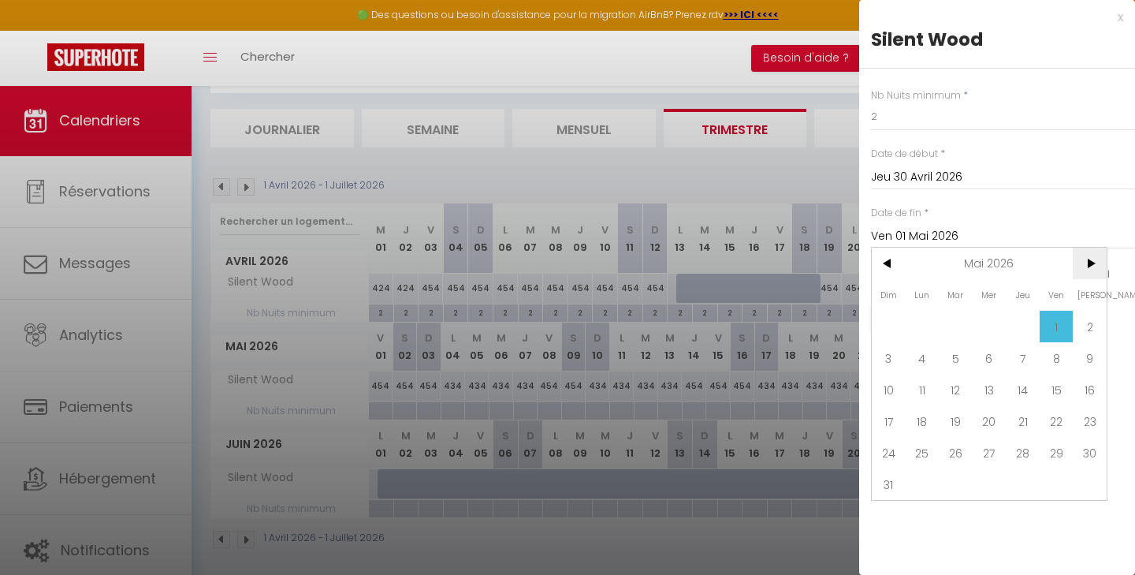
click at [1099, 269] on span ">" at bounding box center [1090, 263] width 34 height 32
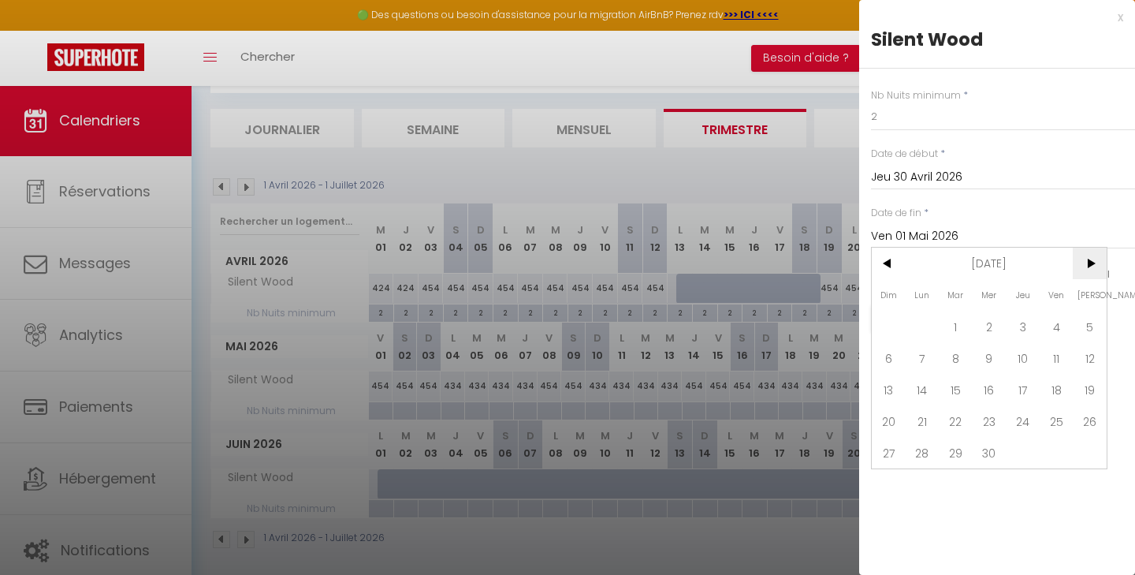
click at [1099, 269] on span ">" at bounding box center [1090, 263] width 34 height 32
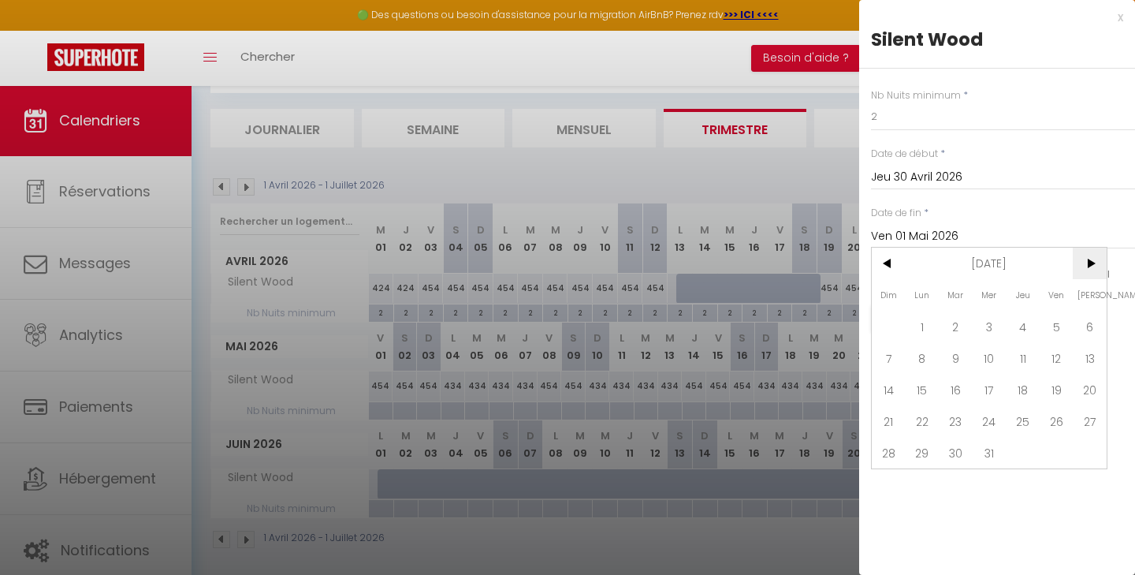
click at [1099, 269] on span ">" at bounding box center [1090, 263] width 34 height 32
click at [1077, 261] on span ">" at bounding box center [1090, 263] width 34 height 32
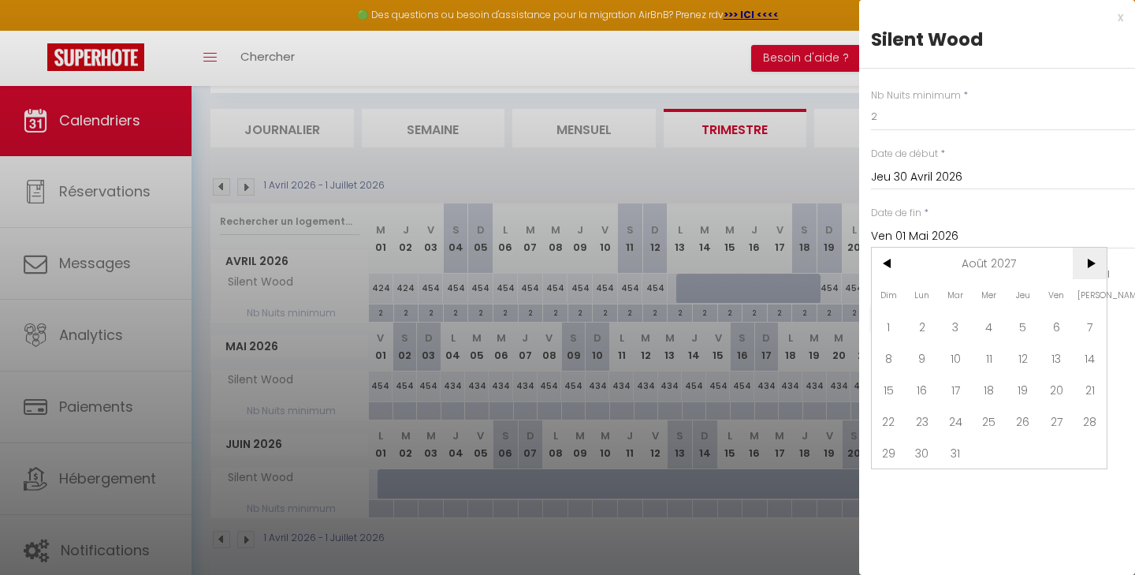
click at [1077, 261] on span ">" at bounding box center [1090, 263] width 34 height 32
click at [1094, 359] on span "9" at bounding box center [1090, 358] width 34 height 32
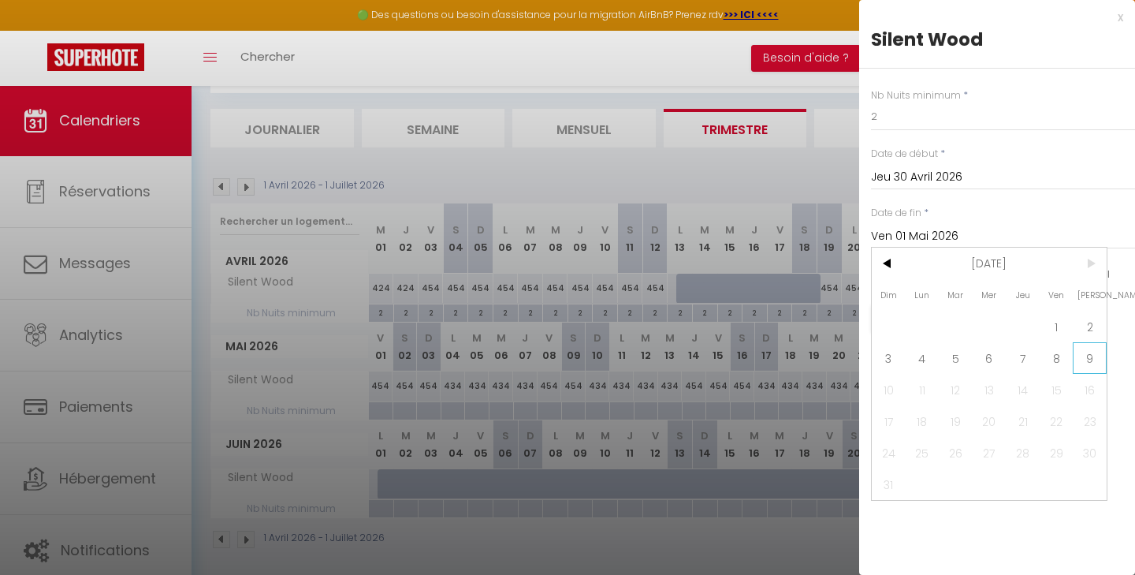
type input "[PERSON_NAME] 09 Octobre 2027"
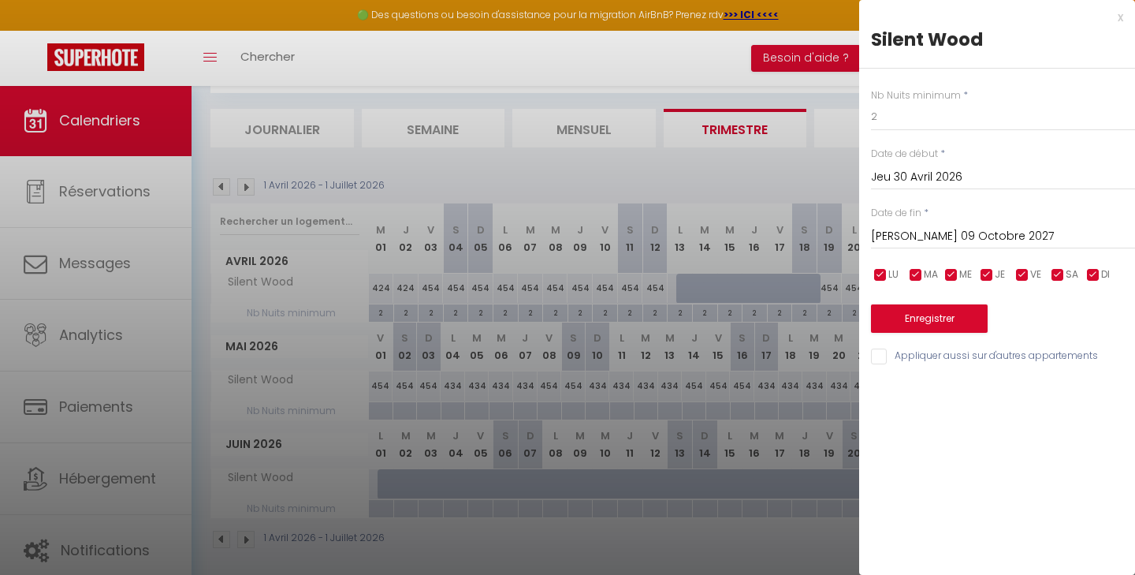
click at [920, 307] on button "Enregistrer" at bounding box center [929, 318] width 117 height 28
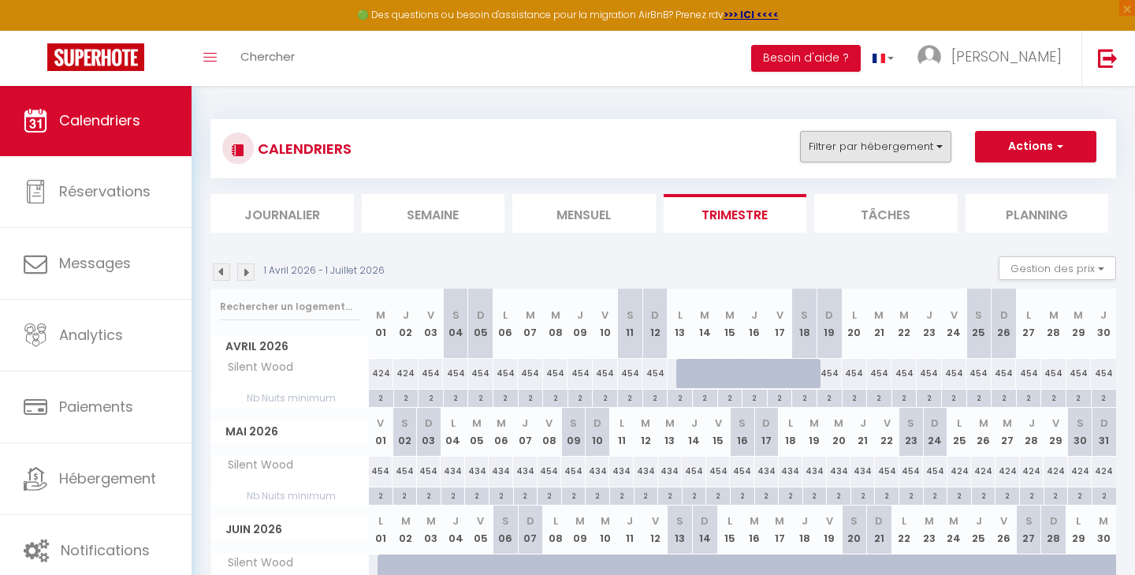
scroll to position [0, 0]
click at [884, 141] on button "Filtrer par hébergement" at bounding box center [875, 147] width 151 height 32
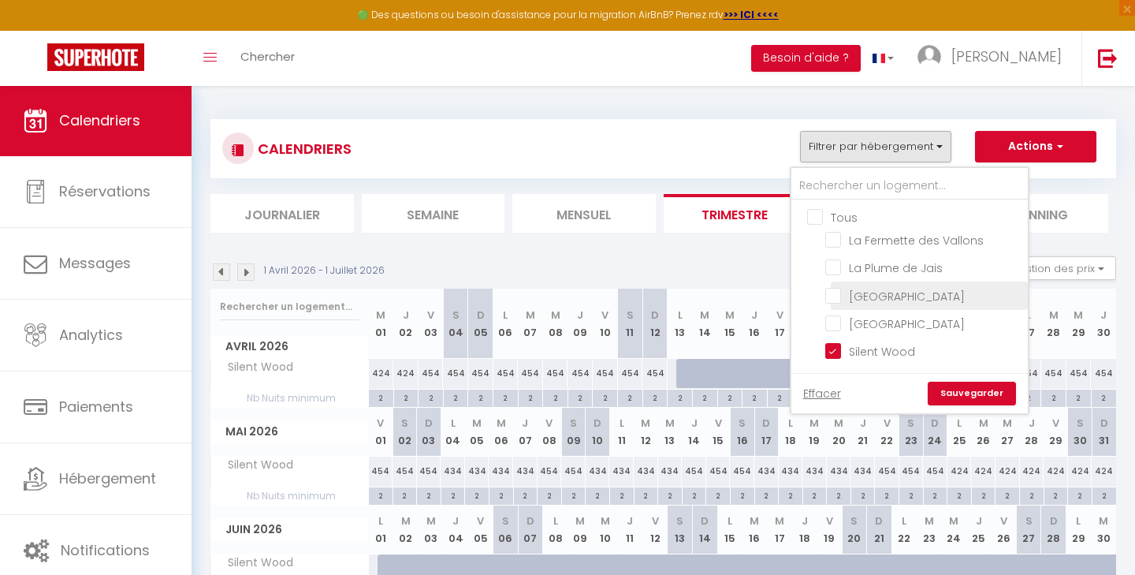
click at [834, 299] on input "[GEOGRAPHIC_DATA]" at bounding box center [923, 294] width 197 height 16
checkbox input "true"
checkbox input "false"
click at [832, 322] on input "[GEOGRAPHIC_DATA]" at bounding box center [923, 322] width 197 height 16
checkbox input "true"
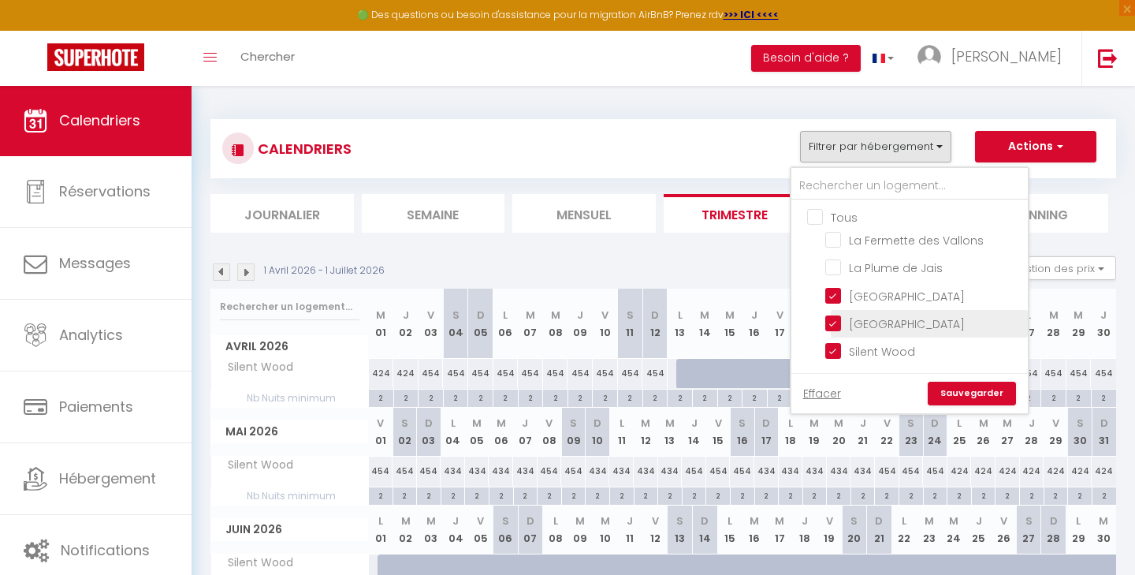
checkbox input "false"
click at [829, 349] on input "Silent Wood" at bounding box center [923, 350] width 197 height 16
checkbox input "false"
click at [967, 387] on link "Sauvegarder" at bounding box center [972, 393] width 88 height 24
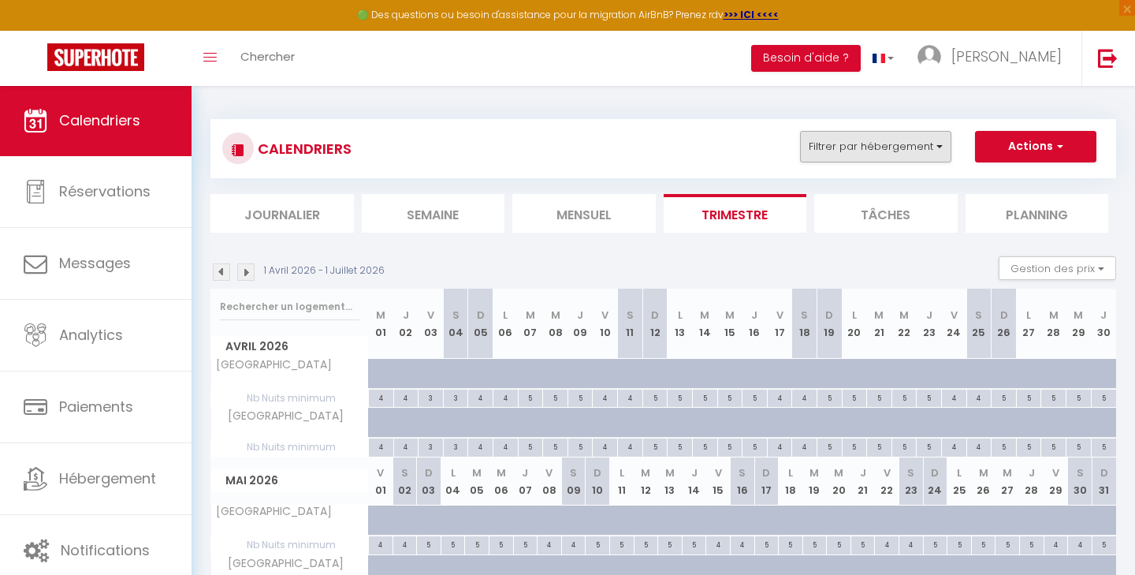
click at [918, 143] on button "Filtrer par hébergement" at bounding box center [875, 147] width 151 height 32
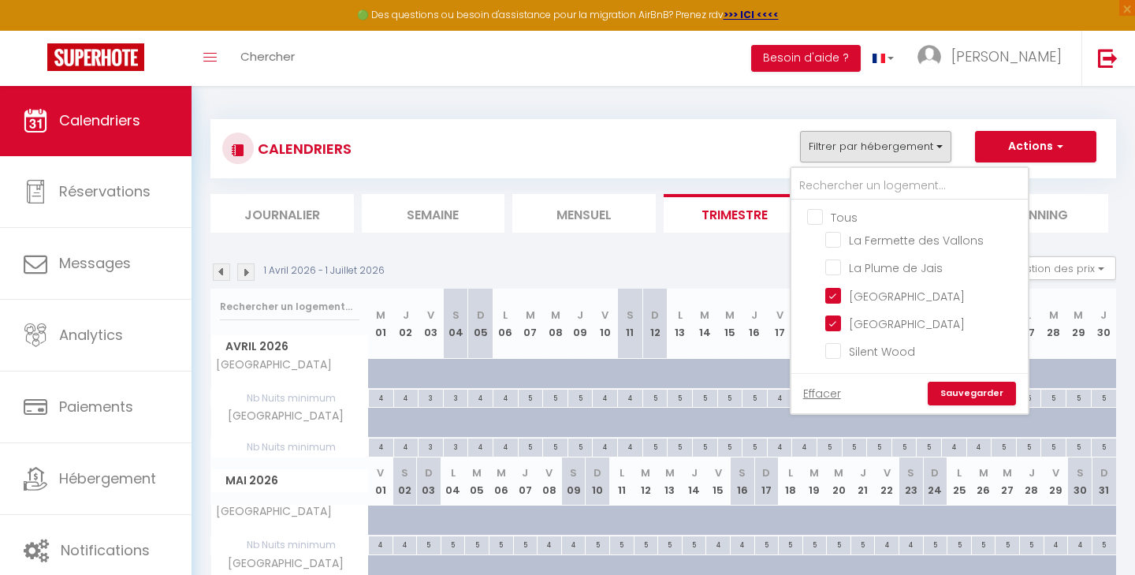
click at [846, 218] on input "Tous" at bounding box center [925, 216] width 236 height 16
checkbox input "true"
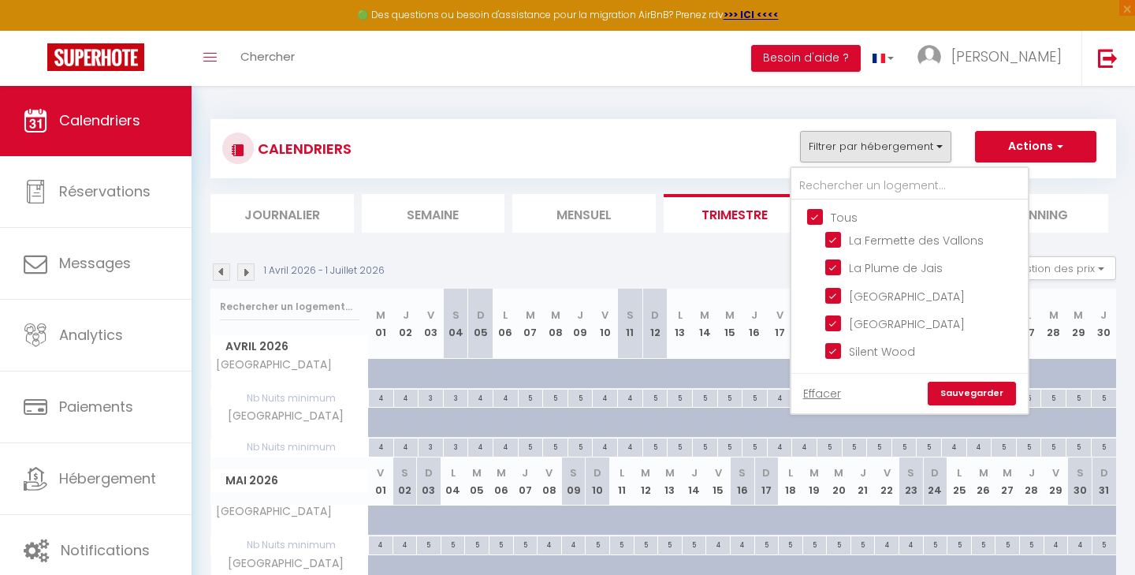
click at [978, 388] on link "Sauvegarder" at bounding box center [972, 393] width 88 height 24
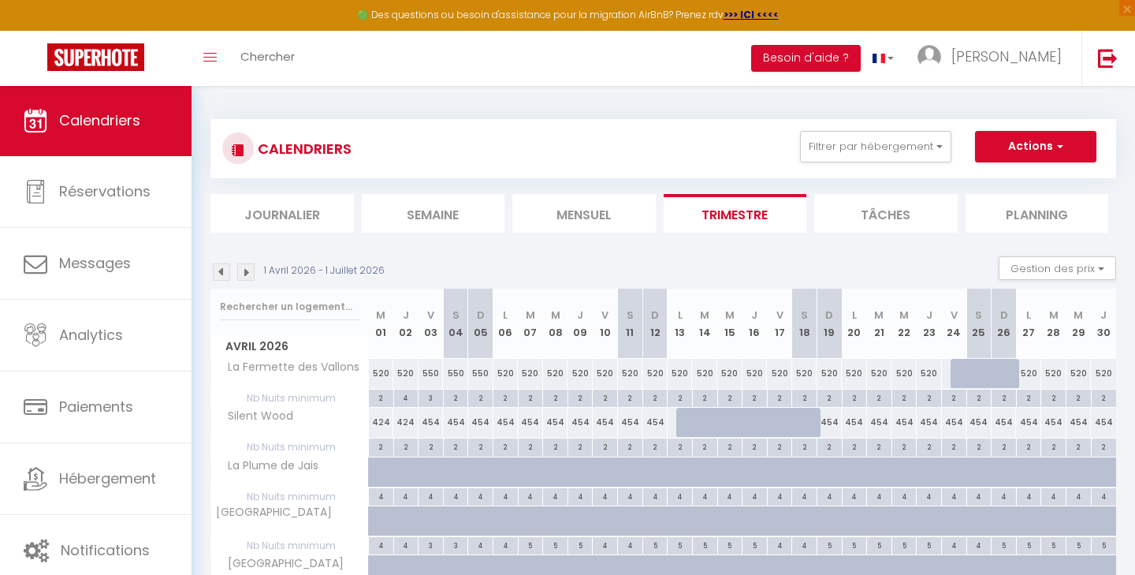
click at [225, 273] on img at bounding box center [221, 271] width 17 height 17
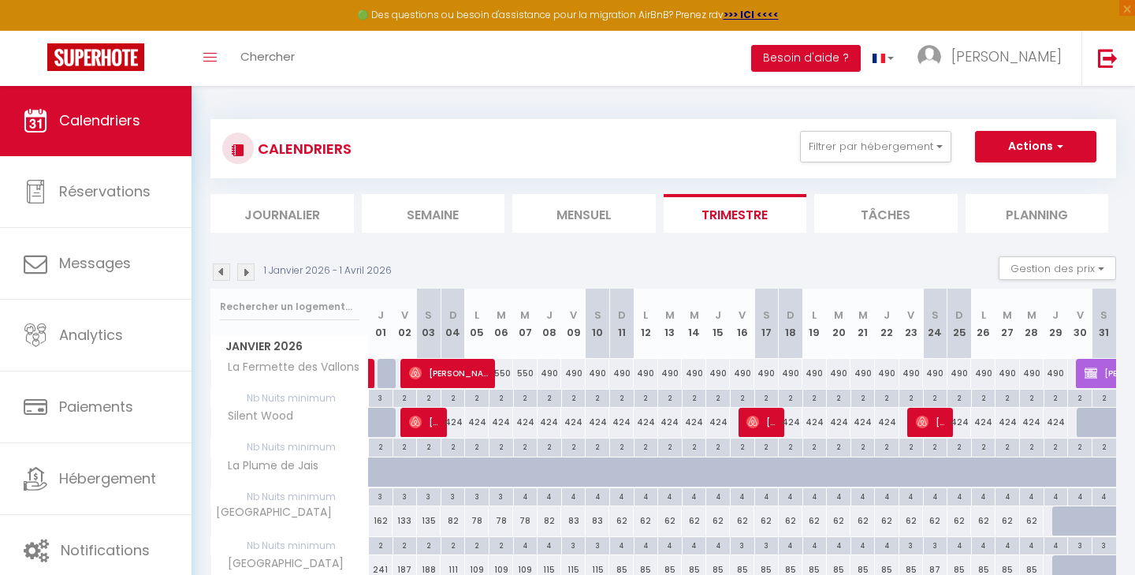
click at [219, 268] on img at bounding box center [221, 271] width 17 height 17
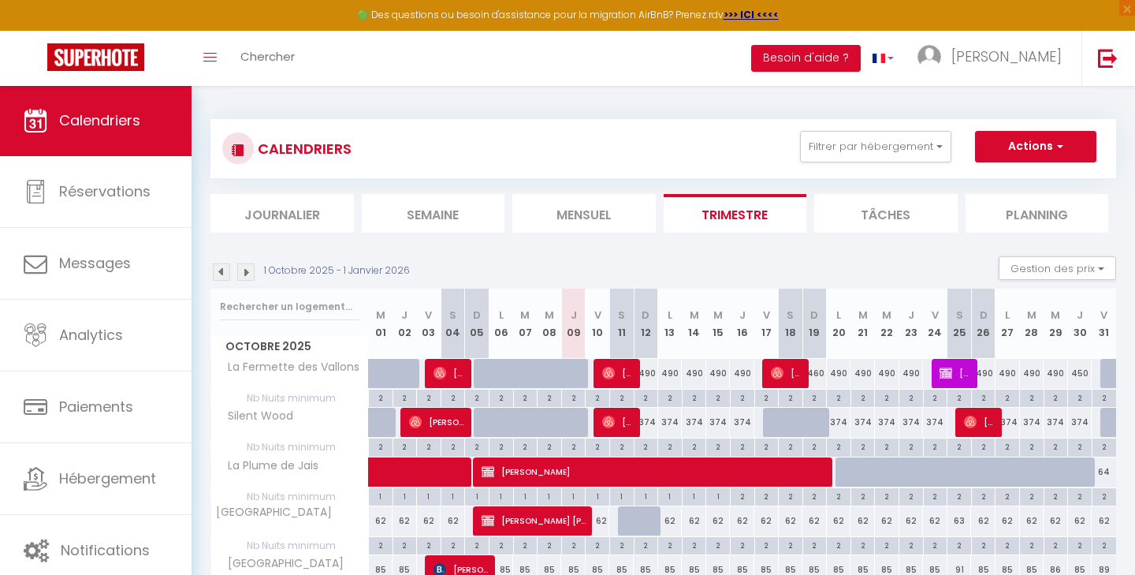
click at [783, 372] on img at bounding box center [777, 372] width 13 height 13
select select "OK"
select select "1"
select select "0"
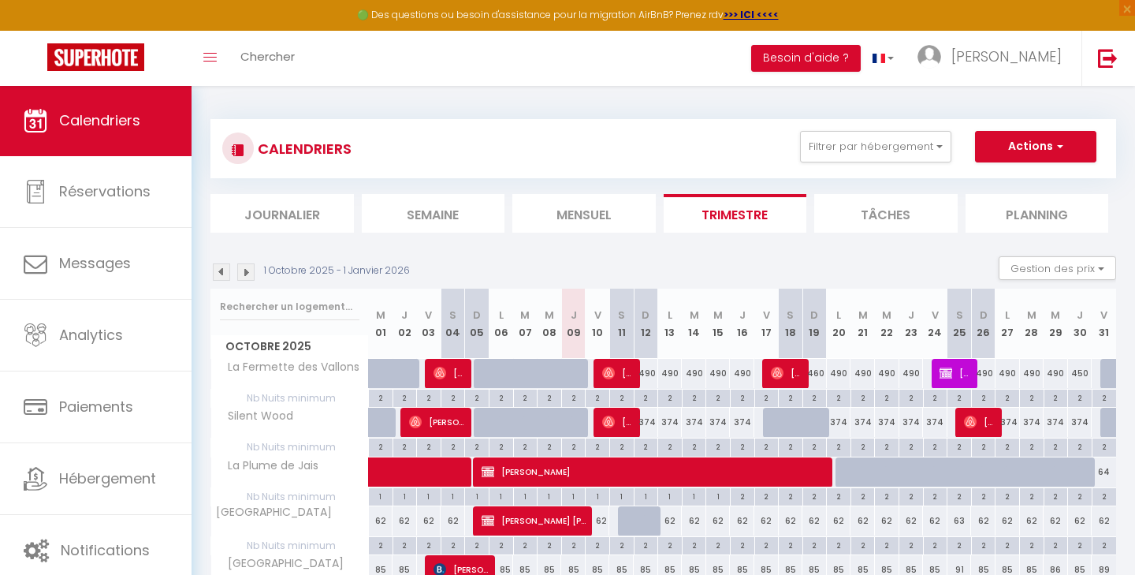
select select "1"
select select
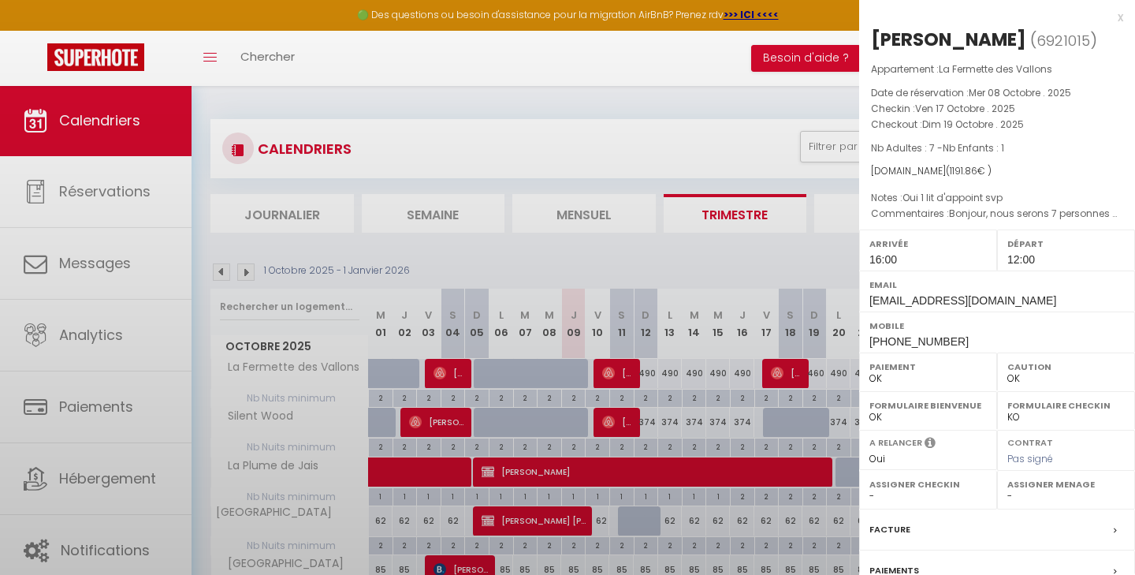
select select "33530"
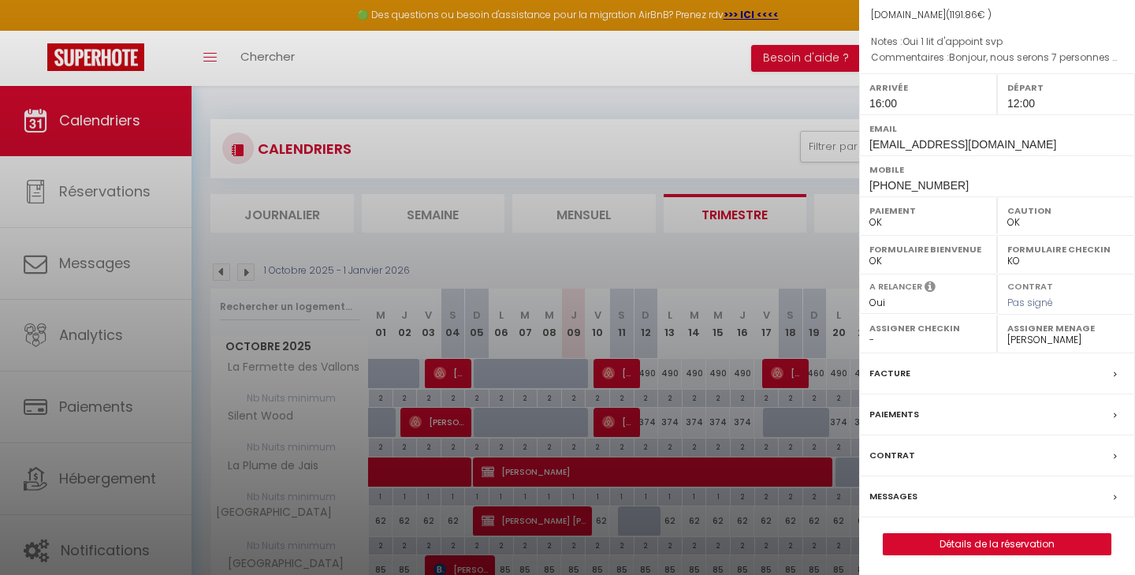
scroll to position [155, 0]
click at [980, 541] on link "Détails de la réservation" at bounding box center [996, 544] width 227 height 20
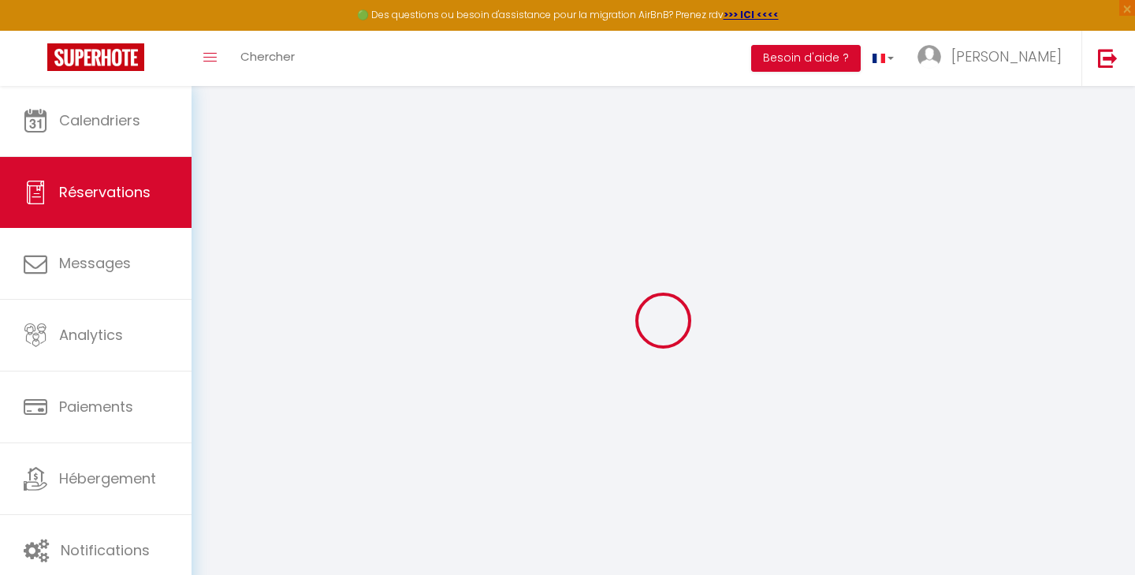
select select
checkbox input "false"
select select
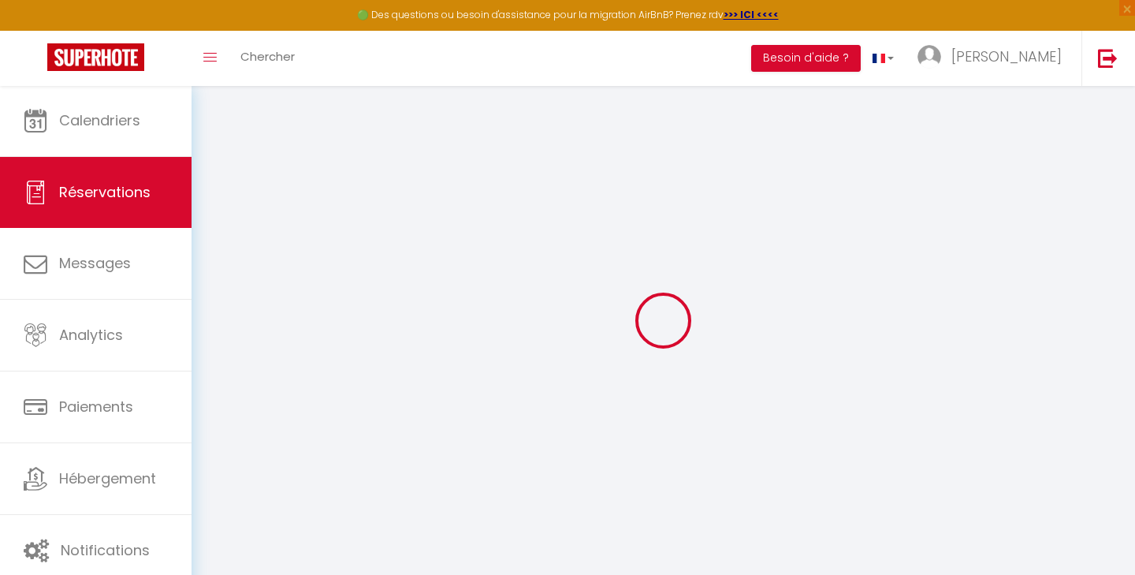
select select
checkbox input "false"
select select
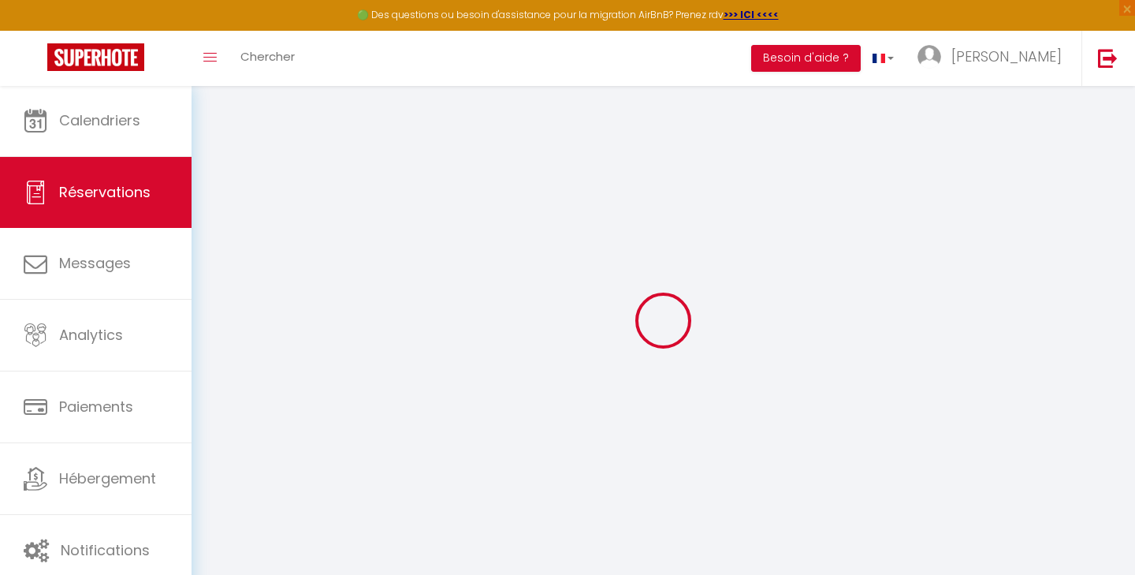
select select
checkbox input "false"
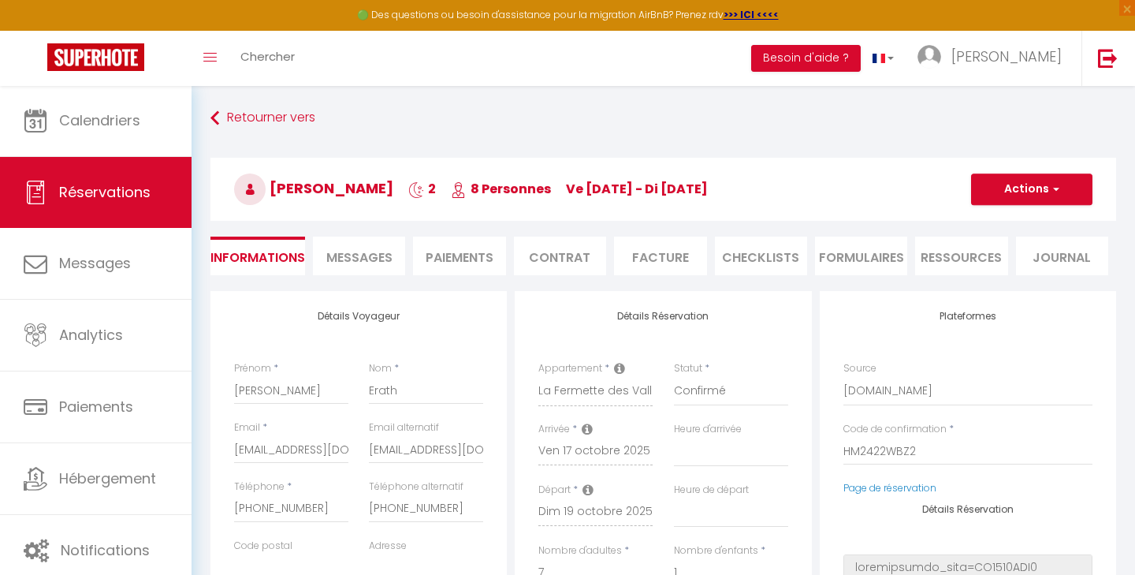
select select
checkbox input "false"
type \ "Bonjour, nous serons 7 personnes avec 1 enfant et potentiellement 1 [PERSON_NAM…"
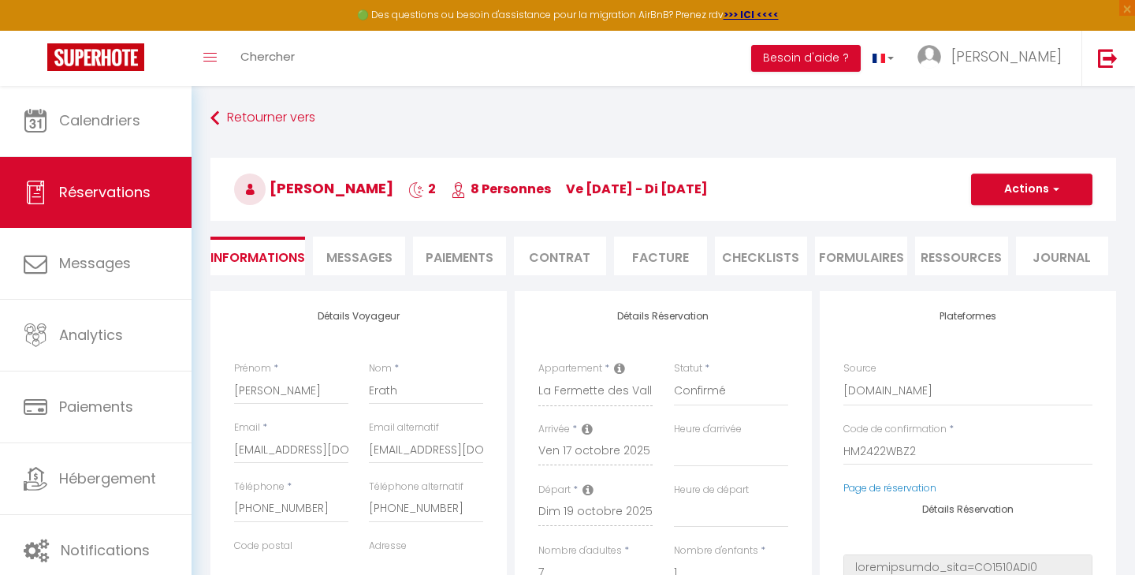
type enfants\)\?1 "Oui 1 lit d'appoint svp"
select select
type input "180"
type input "27.26"
select select
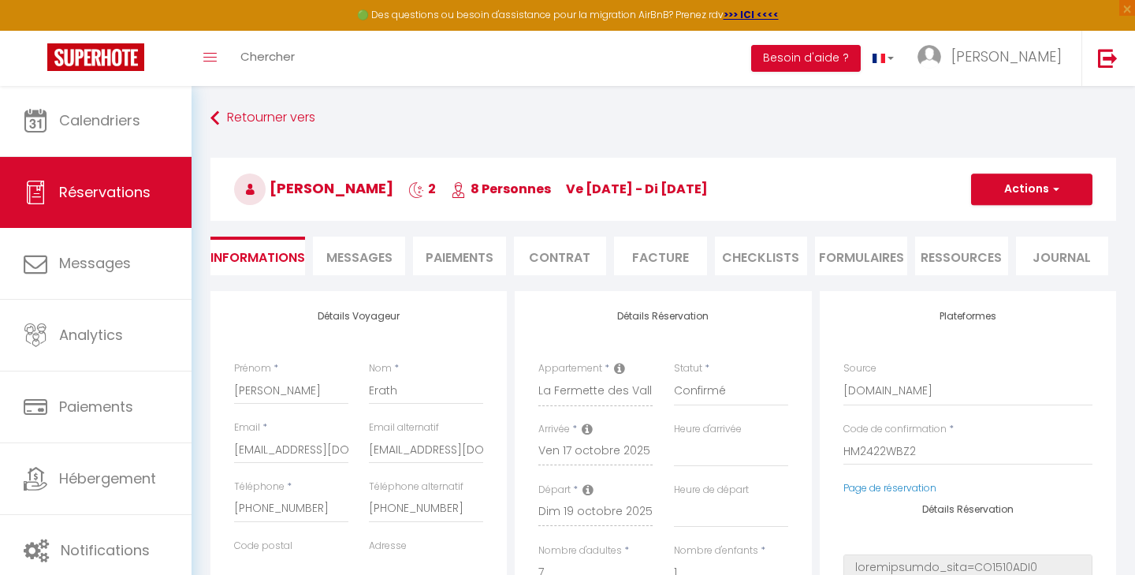
select select
checkbox input "false"
select select
checkbox input "false"
select select "16:00"
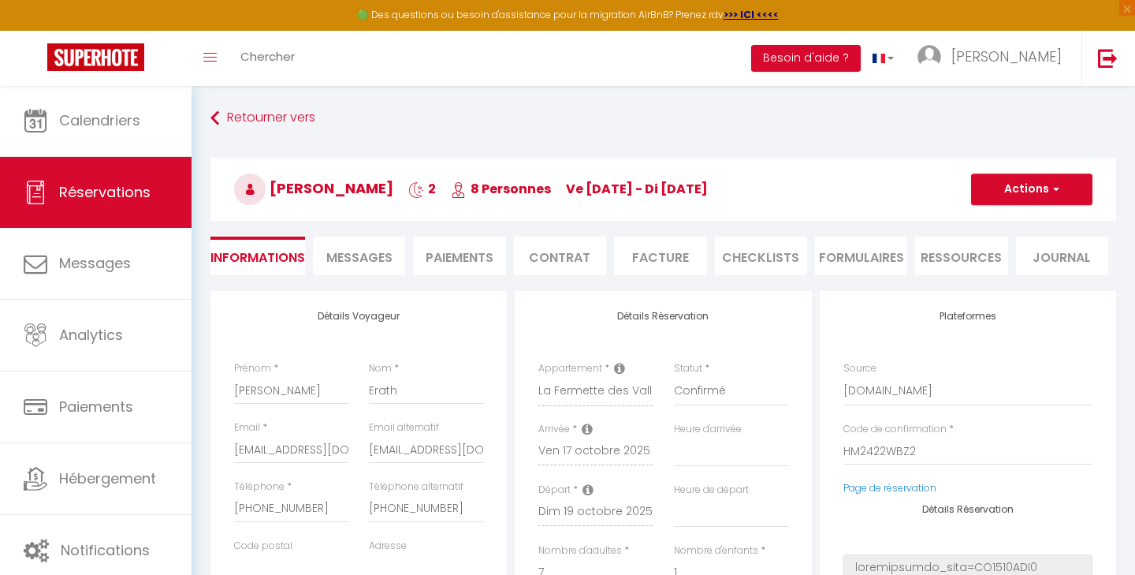
select select "12:00"
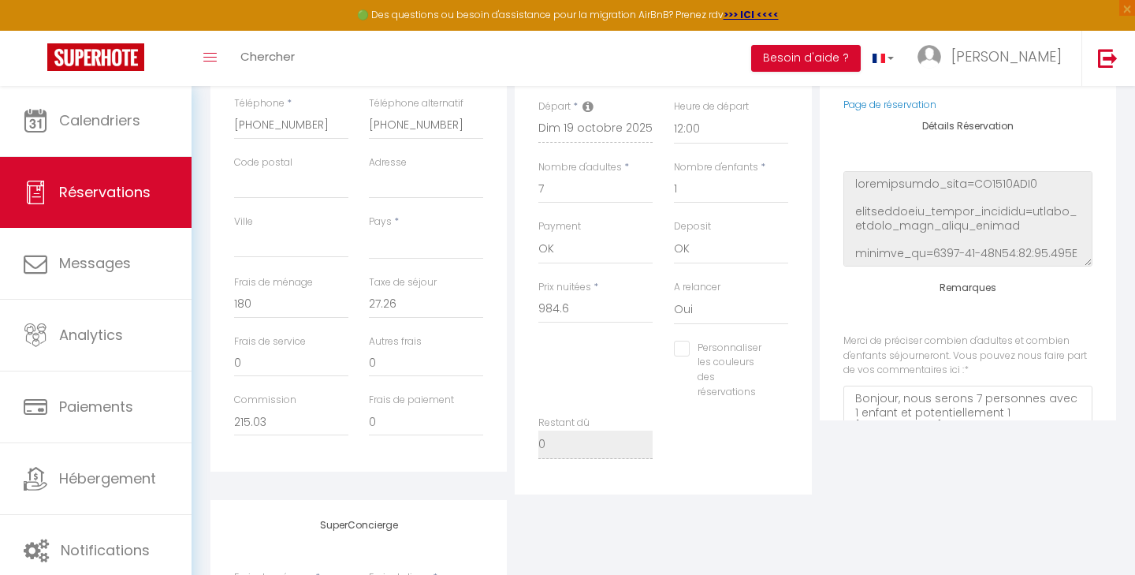
scroll to position [374, 0]
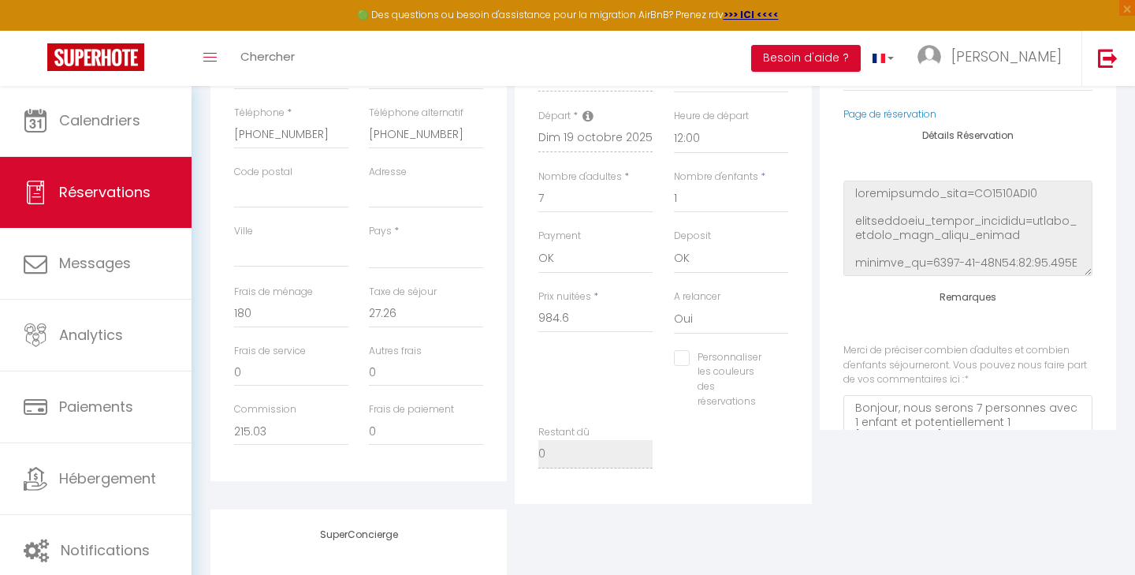
click at [686, 357] on input "Personnaliser les couleurs des réservations" at bounding box center [721, 358] width 95 height 16
checkbox input "true"
click at [781, 376] on span at bounding box center [787, 376] width 13 height 13
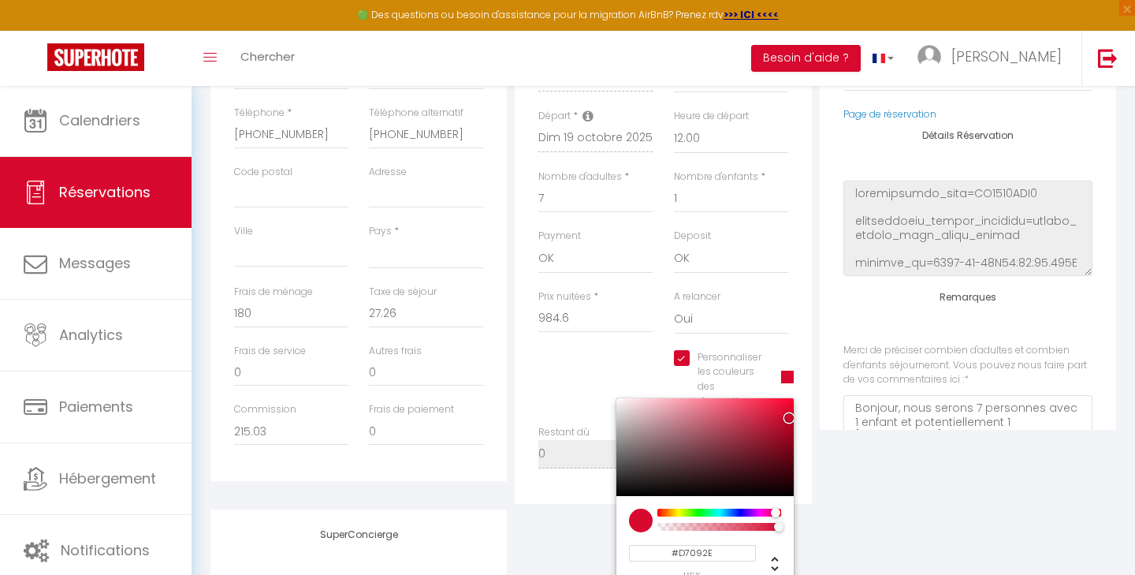
click at [737, 508] on div at bounding box center [719, 512] width 121 height 8
select select
type input "#090FD7"
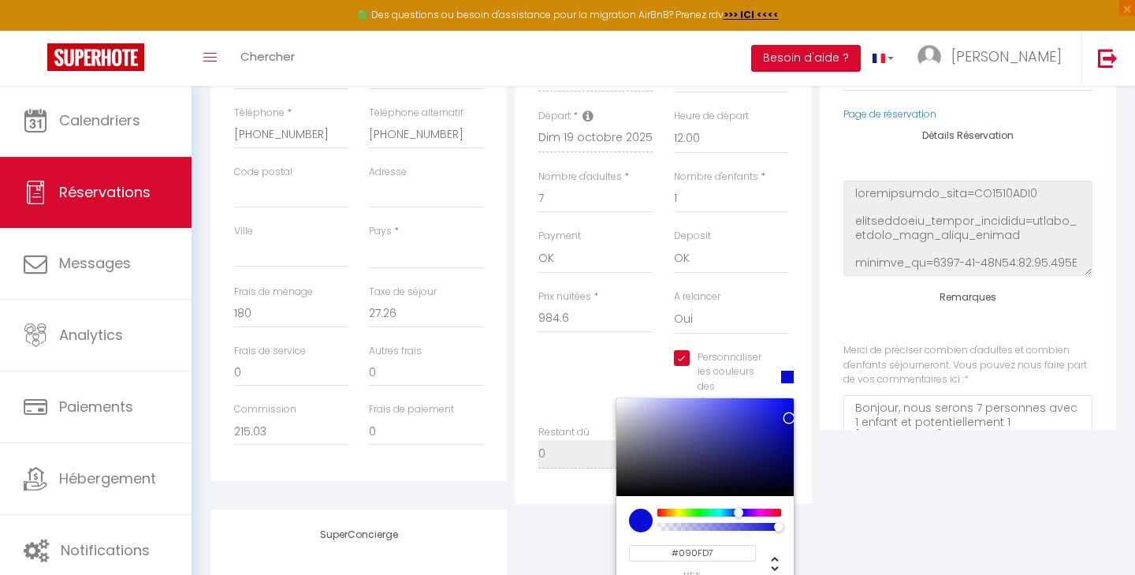
click at [694, 417] on div at bounding box center [704, 447] width 177 height 98
select select
type input "#6C6EC2"
click at [705, 412] on div at bounding box center [704, 447] width 177 height 98
select select
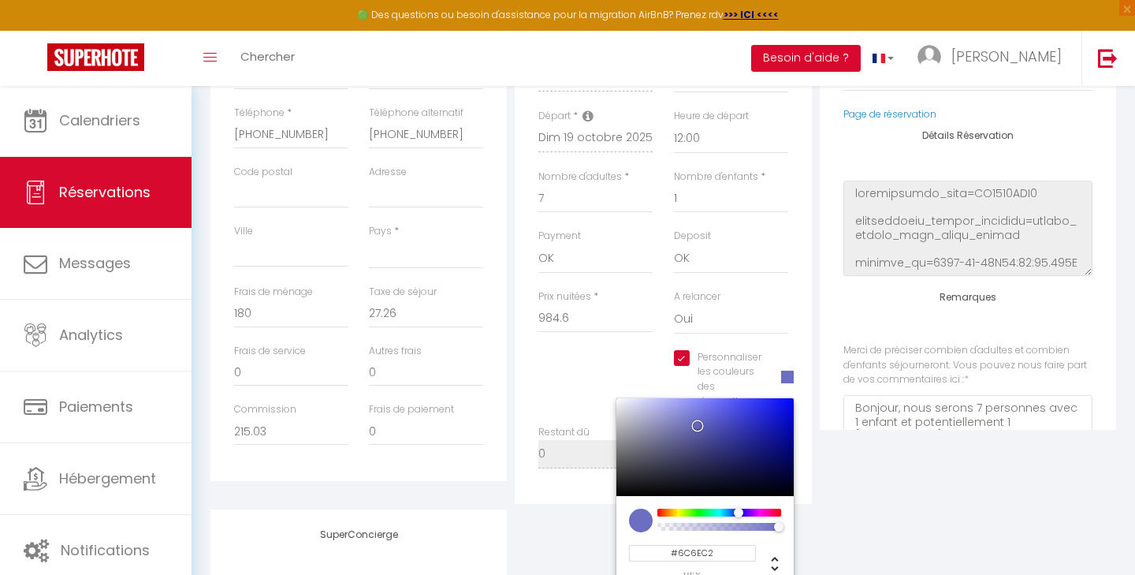
type input "#6567CE"
select select
type input "#4E51DF"
click at [730, 406] on div at bounding box center [704, 447] width 177 height 98
select select
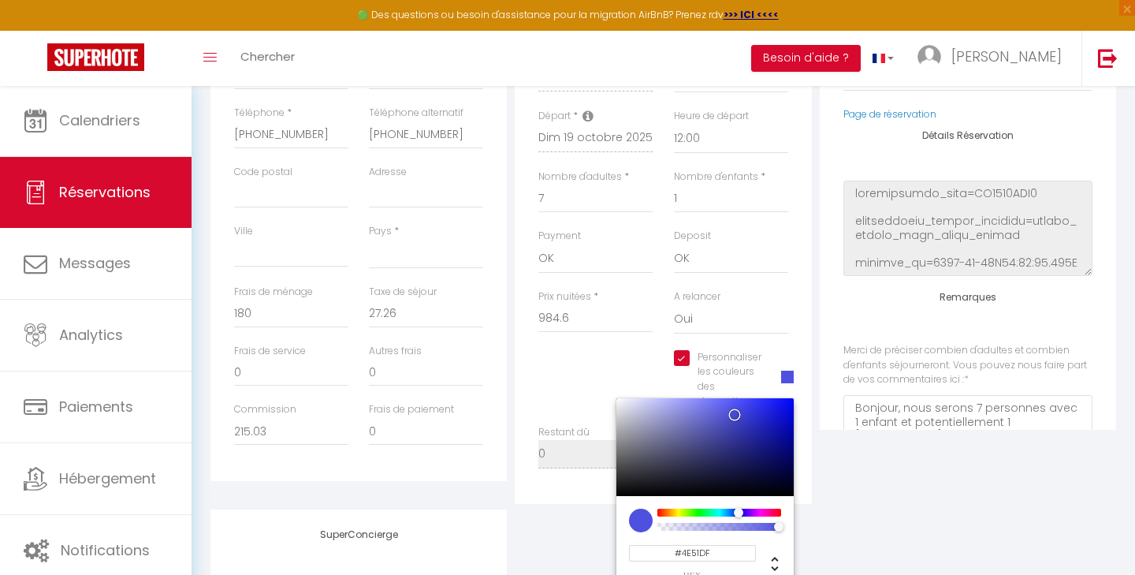
type input "#B64EDF"
click at [752, 508] on div at bounding box center [719, 512] width 121 height 8
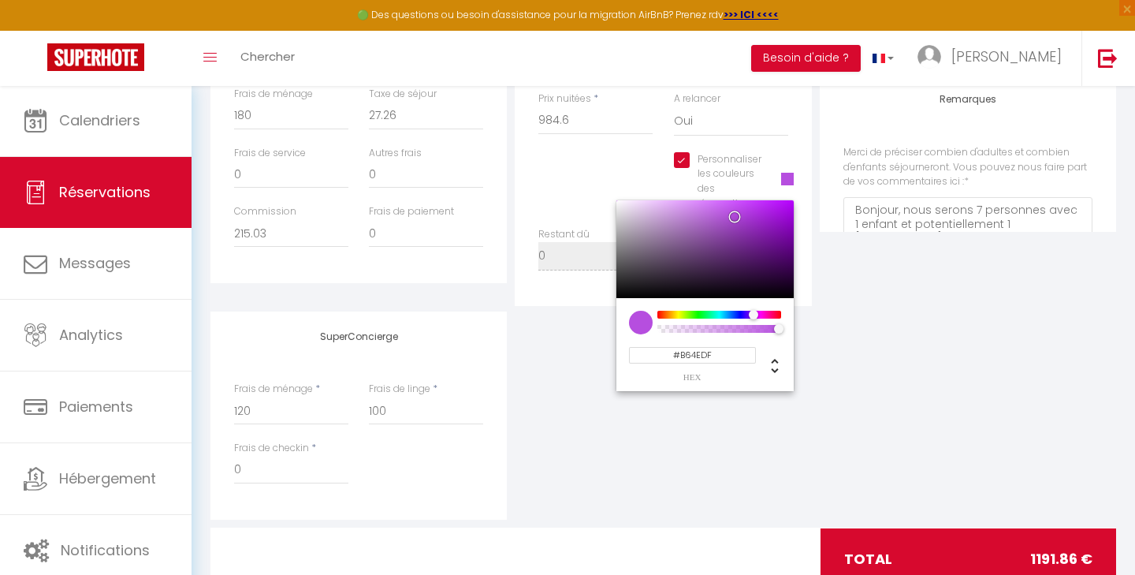
scroll to position [591, 0]
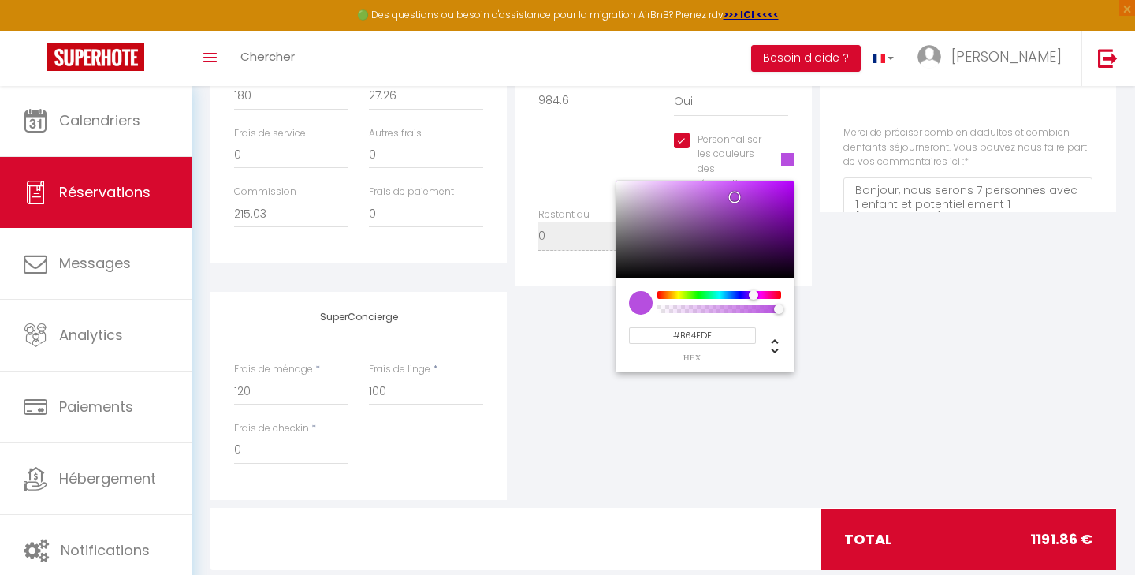
click at [582, 175] on div "Personnaliser les couleurs des réservations #B64EDF #B64EDF hex 182 r 78 g 223 …" at bounding box center [663, 169] width 270 height 75
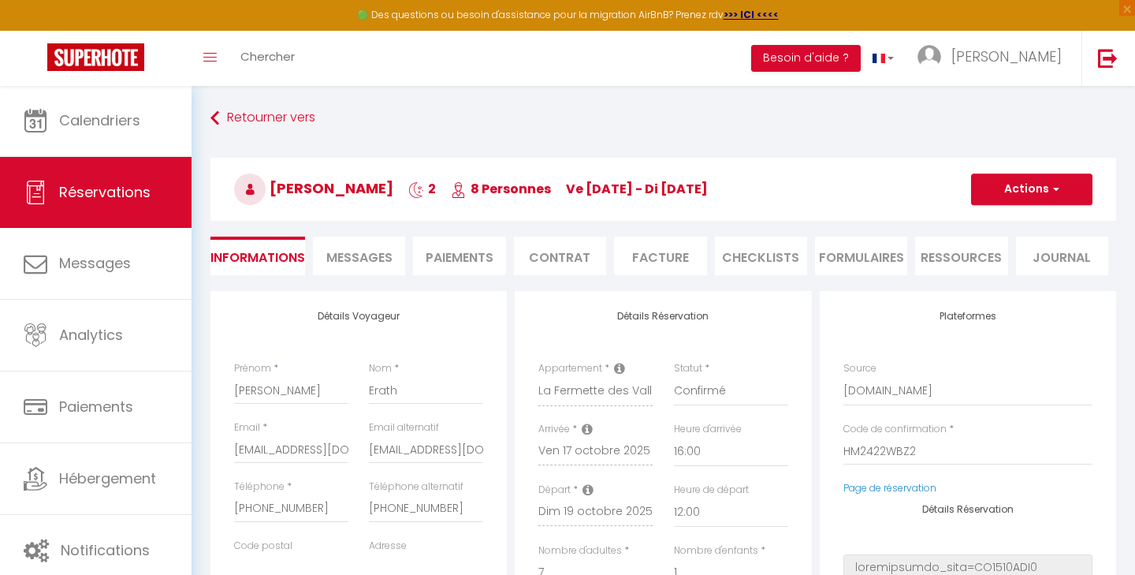
scroll to position [0, 0]
click at [1053, 192] on span "button" at bounding box center [1053, 189] width 9 height 14
click at [1016, 221] on link "Enregistrer" at bounding box center [1016, 224] width 125 height 20
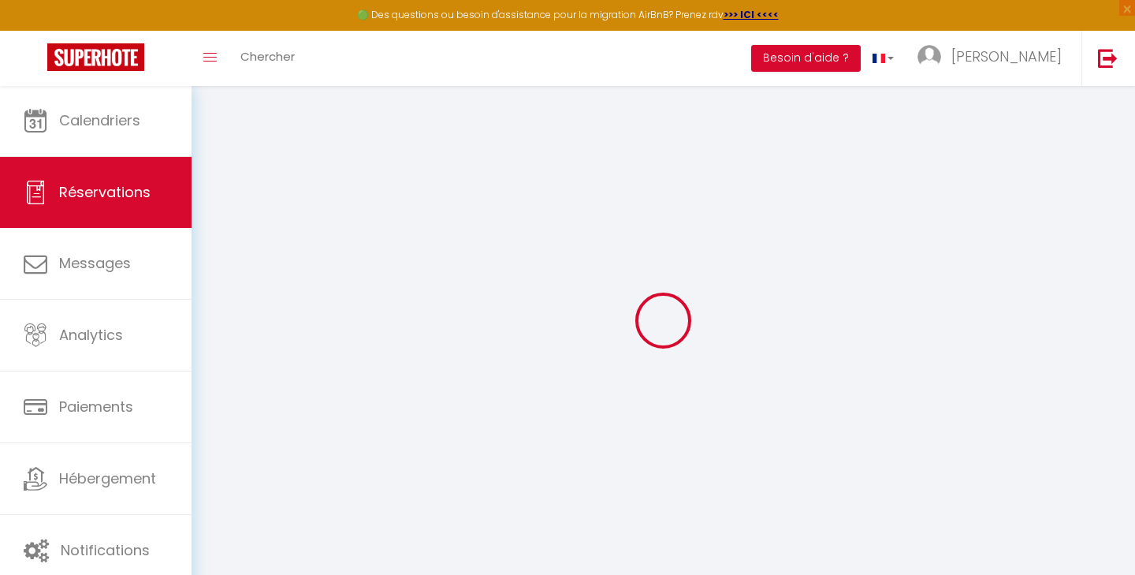
select select "not_cancelled"
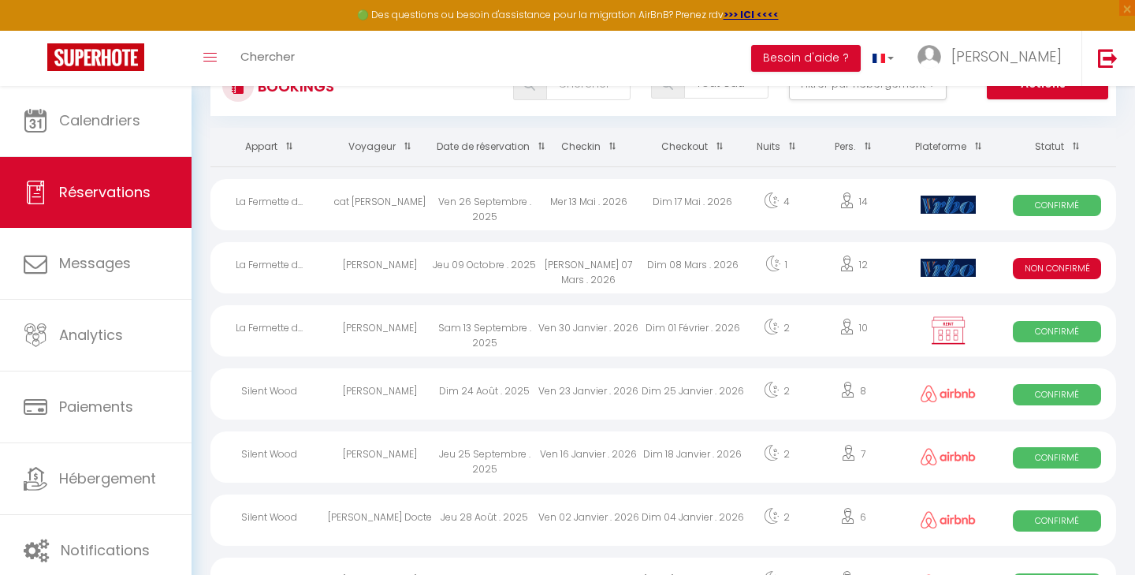
scroll to position [63, 0]
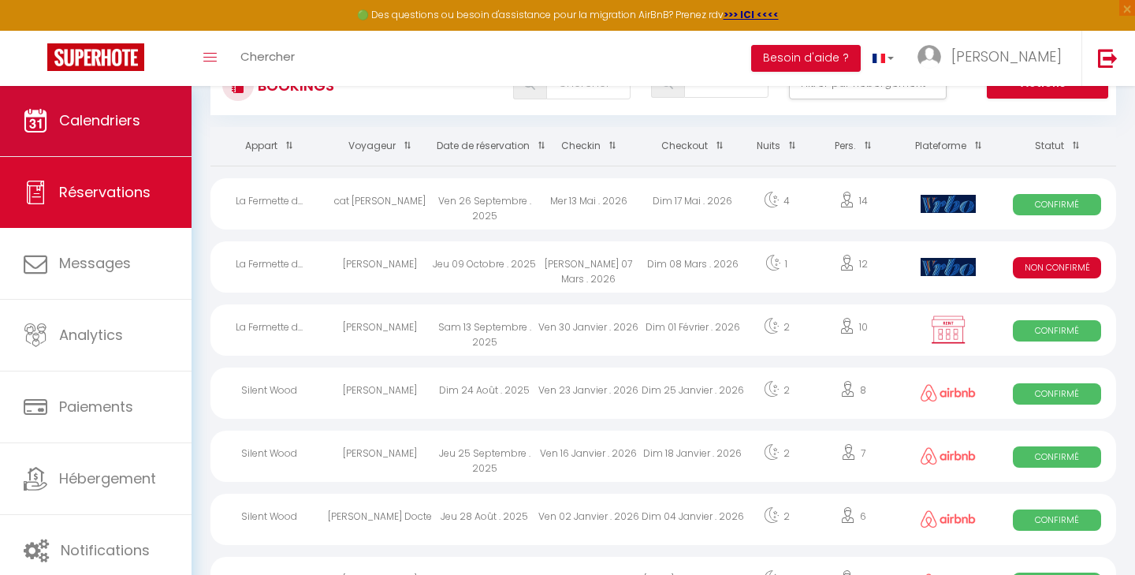
click at [88, 119] on span "Calendriers" at bounding box center [99, 120] width 81 height 20
